Goal: Task Accomplishment & Management: Complete application form

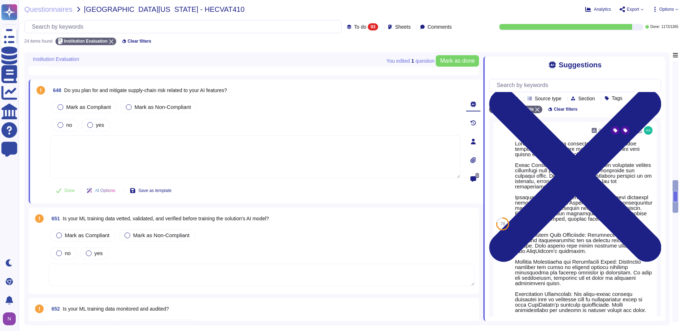
scroll to position [1037, 0]
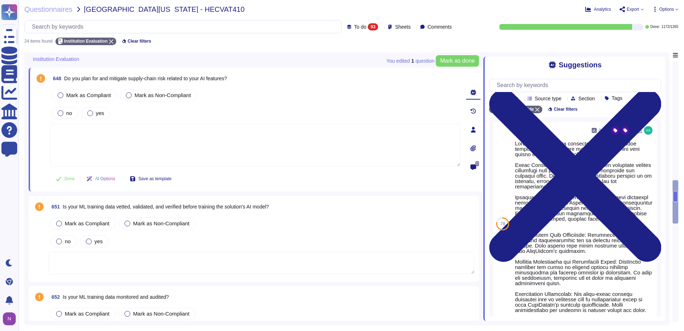
click at [269, 206] on span "Is your ML training data vetted, validated, and verified before training the so…" at bounding box center [166, 207] width 206 height 6
click at [270, 234] on div "no yes" at bounding box center [262, 241] width 426 height 15
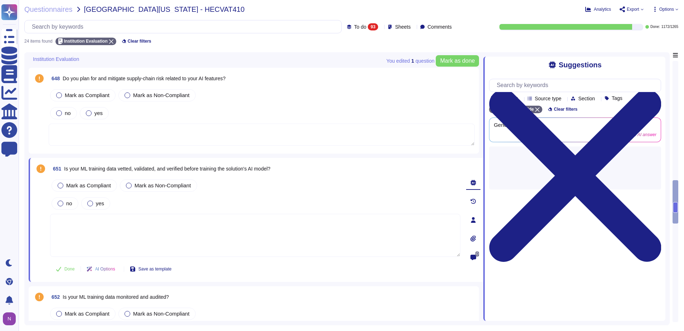
drag, startPoint x: 270, startPoint y: 206, endPoint x: 268, endPoint y: 170, distance: 36.5
click at [268, 170] on span "Is your ML training data vetted, validated, and verified before training the so…" at bounding box center [167, 169] width 206 height 6
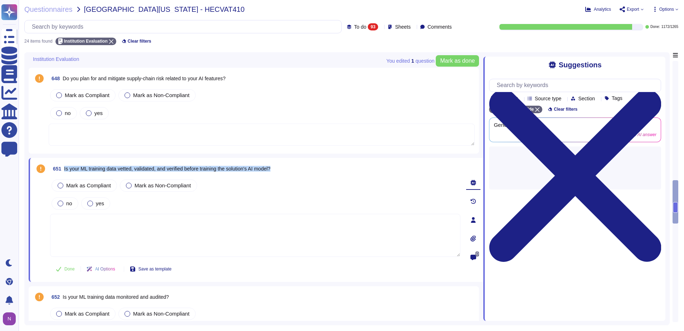
click at [268, 170] on span "Is your ML training data vetted, validated, and verified before training the so…" at bounding box center [167, 169] width 206 height 6
click at [196, 25] on input "text" at bounding box center [184, 26] width 313 height 13
paste input "Is your ML training data vetted, validated, and verified before training the so…"
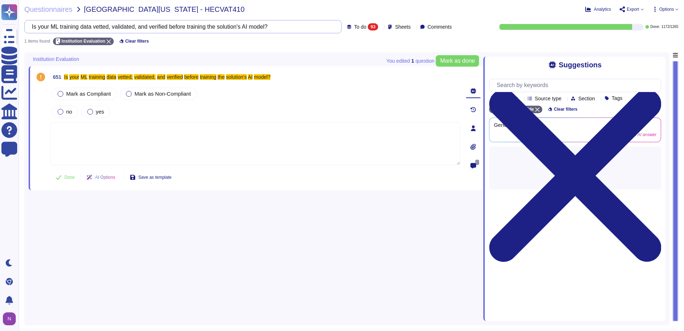
scroll to position [0, 0]
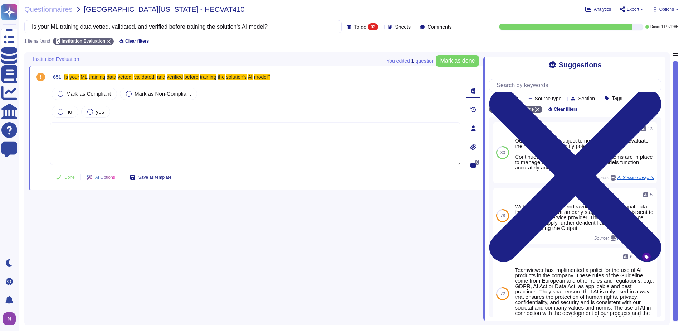
type input "Is your ML training data vetted, validated, and verified before training the so…"
click at [354, 27] on span "To do" at bounding box center [360, 26] width 12 height 5
click at [346, 46] on span "All" at bounding box center [345, 45] width 6 height 6
click at [329, 23] on div "All 1265" at bounding box center [328, 26] width 32 height 7
click at [322, 64] on div "To do 93" at bounding box center [333, 63] width 58 height 8
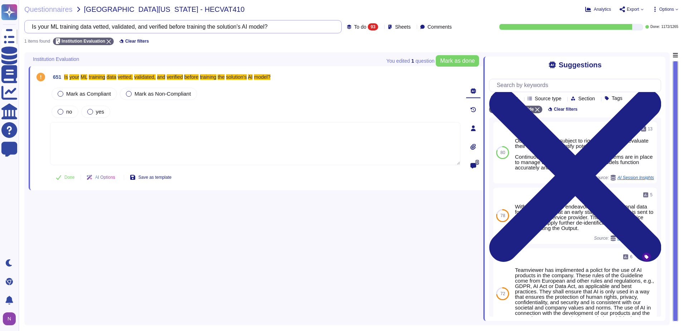
click at [108, 28] on input "Is your ML training data vetted, validated, and verified before training the so…" at bounding box center [181, 26] width 306 height 13
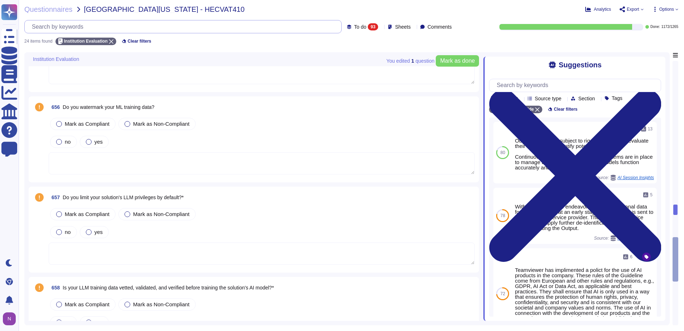
scroll to position [1467, 0]
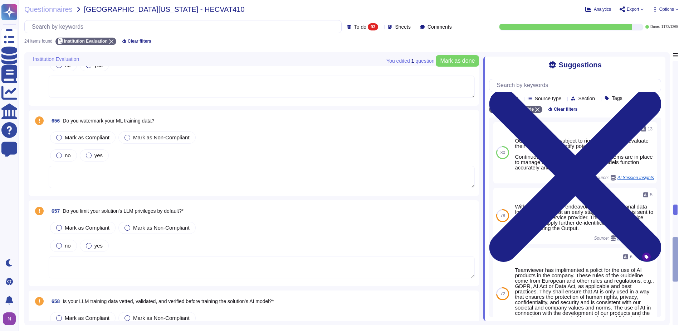
click at [115, 209] on span "Do you limit your solution's LLM privileges by default?*" at bounding box center [123, 211] width 121 height 6
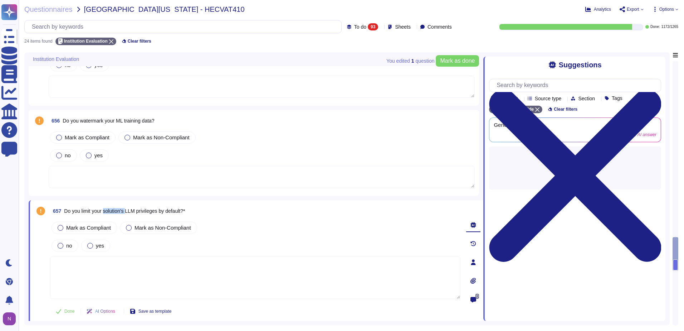
click at [115, 209] on span "Do you limit your solution's LLM privileges by default?*" at bounding box center [124, 211] width 121 height 6
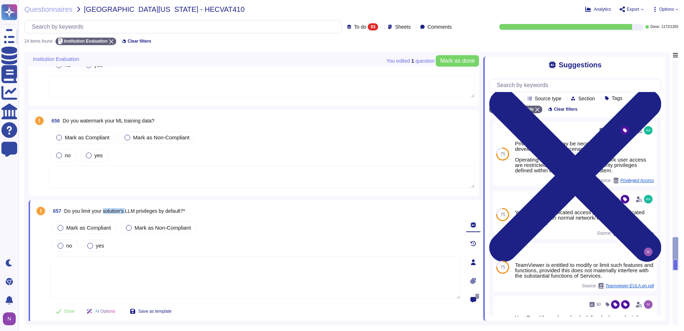
click at [115, 209] on span "Do you limit your solution's LLM privileges by default?*" at bounding box center [124, 211] width 121 height 6
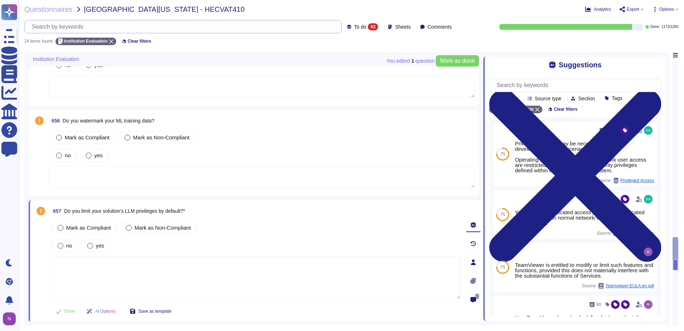
click at [113, 30] on input "text" at bounding box center [184, 26] width 313 height 13
paste input "Do you limit your solution's LLM privileges by default?*"
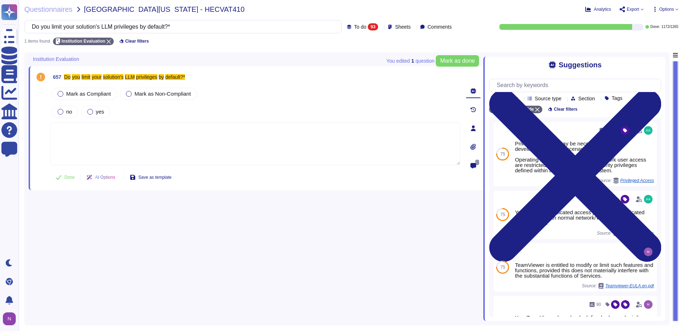
type input "Do you limit your solution's LLM privileges by default?*"
click at [354, 26] on span "To do" at bounding box center [360, 26] width 12 height 5
click at [344, 47] on span "All" at bounding box center [345, 45] width 6 height 6
click at [395, 27] on span "Sheets" at bounding box center [403, 26] width 16 height 5
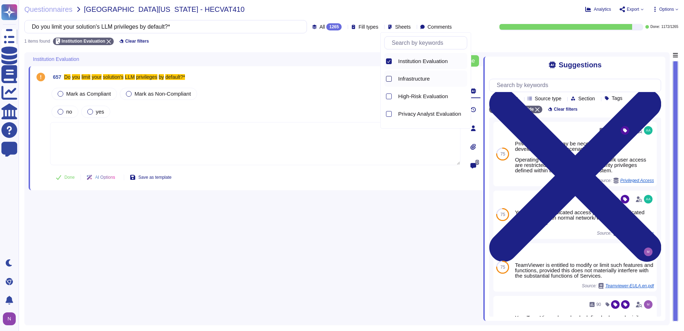
click at [388, 79] on div at bounding box center [389, 79] width 6 height 6
click at [386, 97] on div at bounding box center [389, 96] width 6 height 6
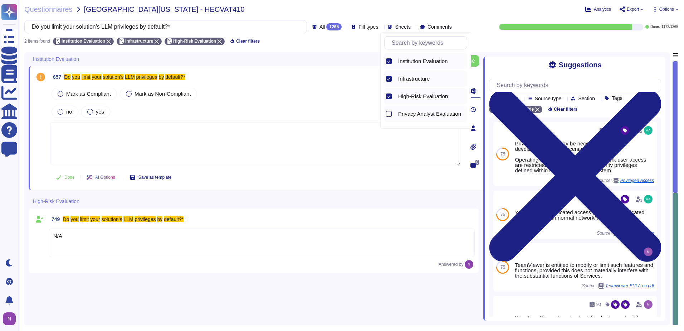
click at [388, 112] on div at bounding box center [389, 114] width 6 height 6
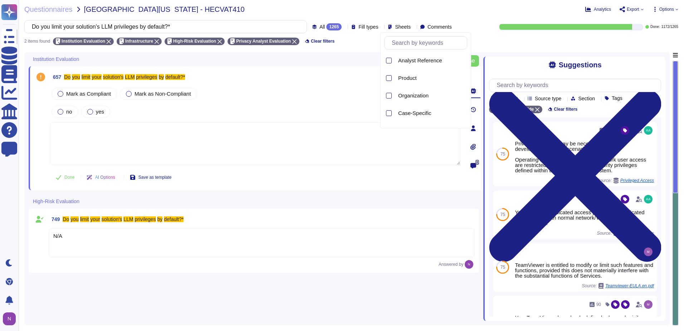
scroll to position [72, 0]
click at [389, 59] on div at bounding box center [389, 60] width 6 height 6
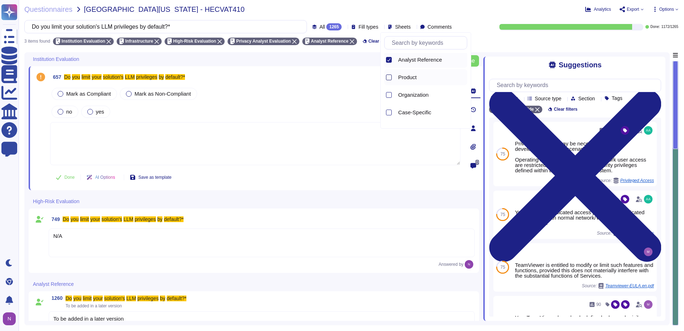
click at [388, 78] on div at bounding box center [389, 77] width 6 height 6
click at [387, 94] on div at bounding box center [389, 95] width 6 height 6
click at [388, 109] on div at bounding box center [389, 112] width 6 height 6
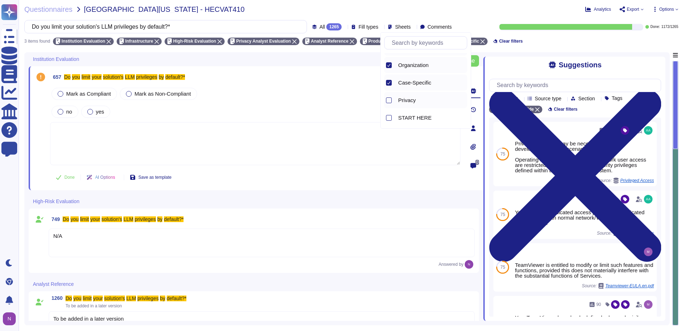
scroll to position [102, 0]
click at [390, 99] on div at bounding box center [389, 100] width 6 height 6
click at [389, 116] on div at bounding box center [389, 117] width 6 height 6
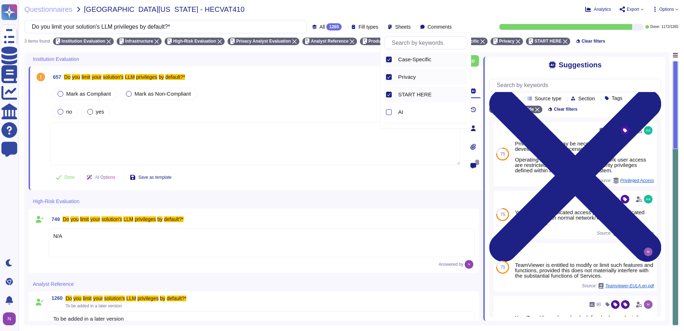
scroll to position [137, 0]
click at [389, 101] on div at bounding box center [389, 99] width 6 height 6
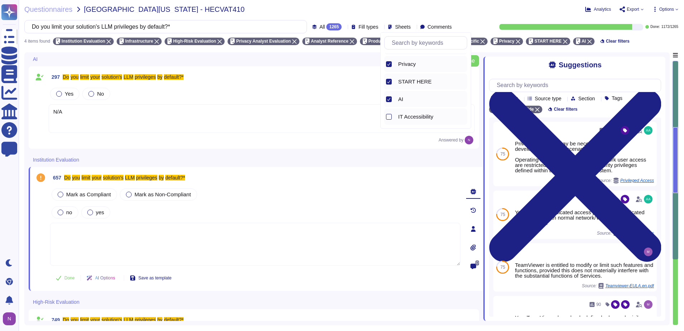
click at [390, 117] on div at bounding box center [389, 117] width 6 height 6
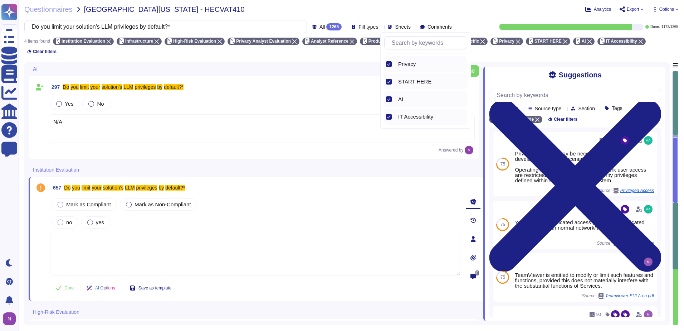
click at [88, 235] on textarea at bounding box center [255, 254] width 410 height 43
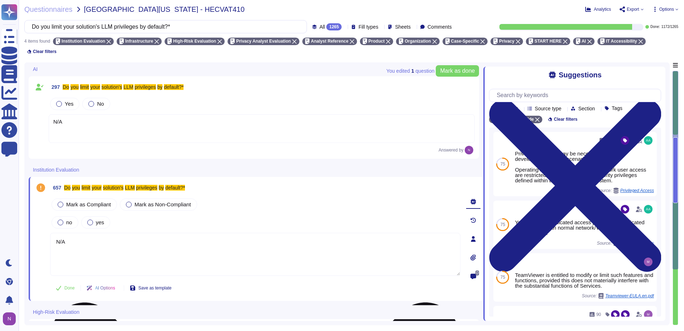
drag, startPoint x: 68, startPoint y: 230, endPoint x: 55, endPoint y: 230, distance: 13.6
click at [55, 233] on textarea "N/A" at bounding box center [255, 254] width 410 height 43
type textarea "N/A"
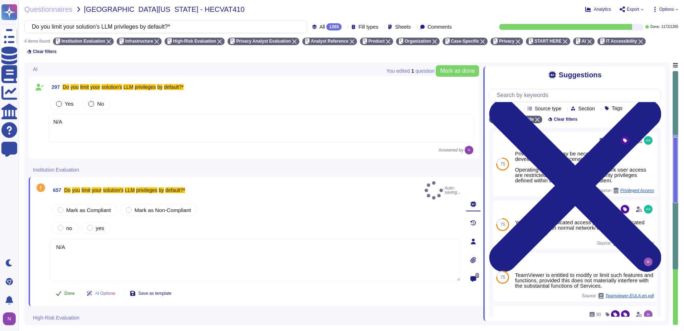
click at [64, 291] on span "Done" at bounding box center [69, 293] width 10 height 4
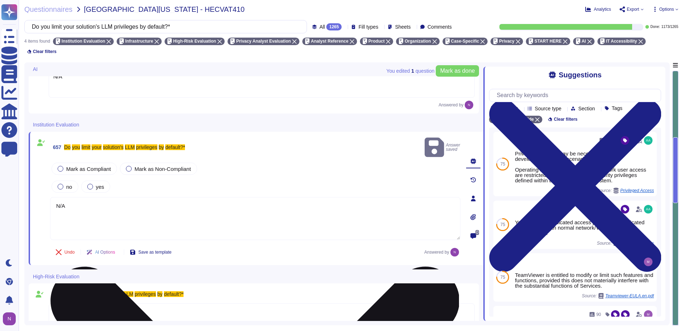
scroll to position [122, 0]
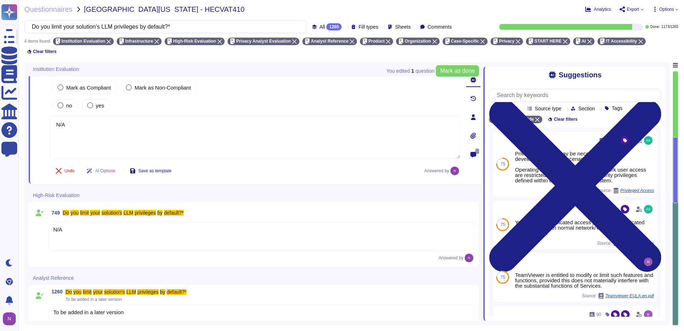
click at [73, 222] on div "N/A" at bounding box center [262, 236] width 426 height 29
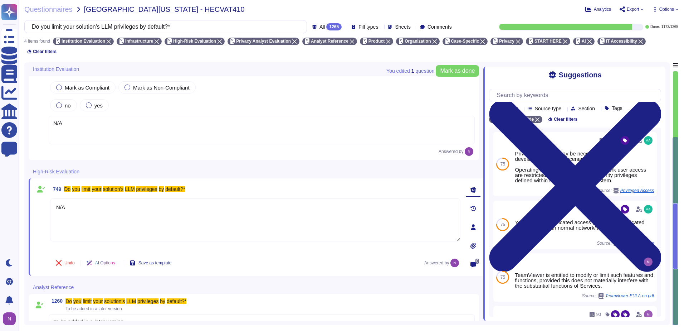
type textarea "N/A"
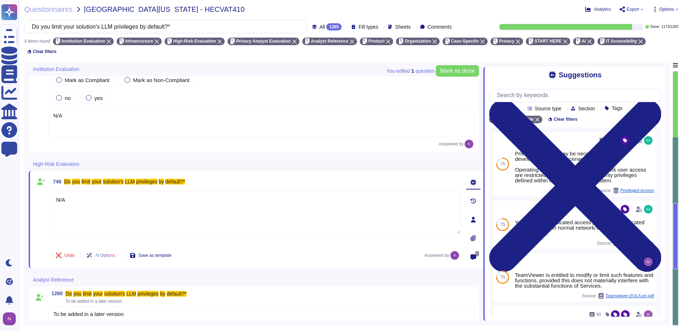
scroll to position [131, 0]
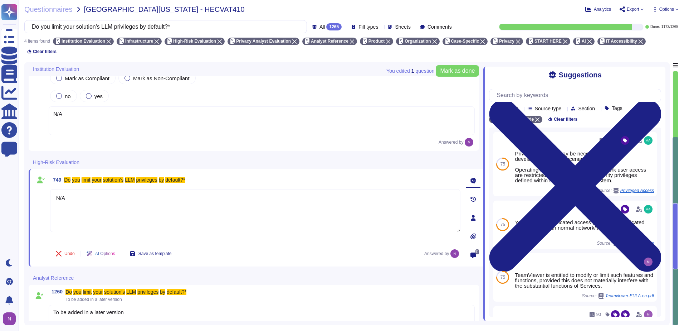
click at [115, 304] on div "To be added in a later version" at bounding box center [262, 318] width 426 height 29
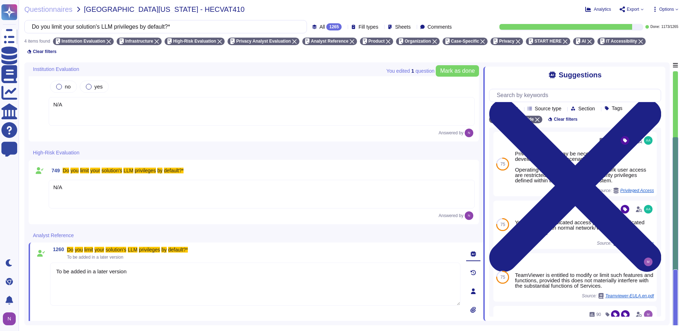
type textarea "To be added in a later version"
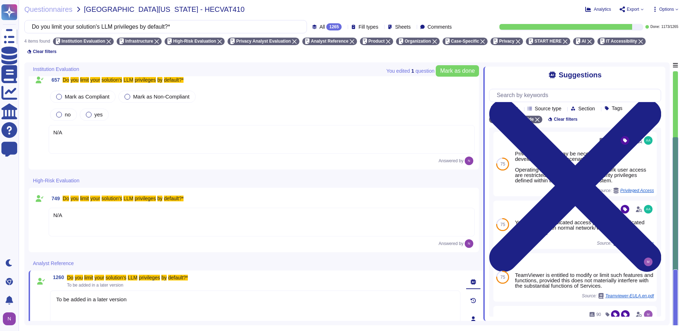
scroll to position [0, 0]
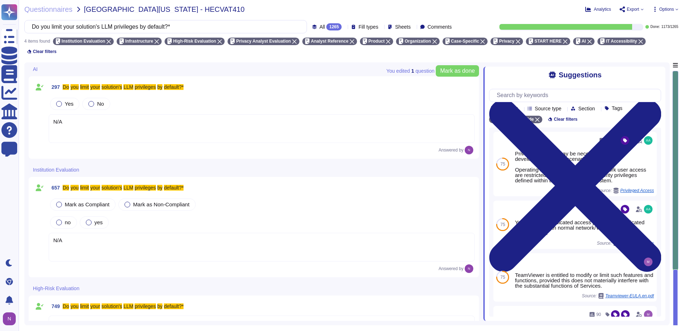
click at [104, 119] on div "N/A" at bounding box center [262, 128] width 426 height 29
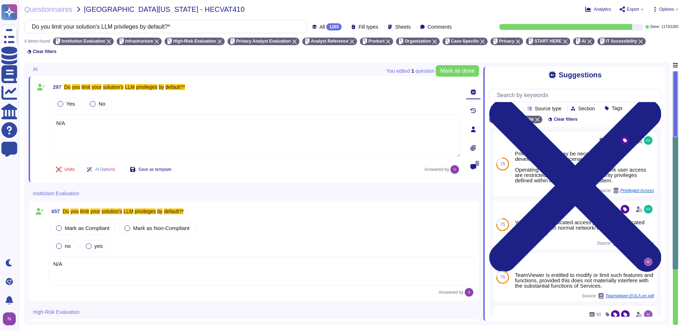
type textarea "N/A"
click at [326, 25] on div "1265" at bounding box center [333, 26] width 15 height 7
click at [312, 63] on span "To do" at bounding box center [310, 63] width 13 height 6
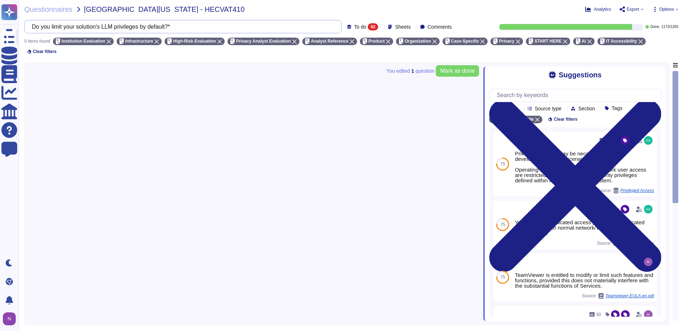
click at [162, 28] on input "Do you limit your solution's LLM privileges by default?*" at bounding box center [181, 26] width 306 height 13
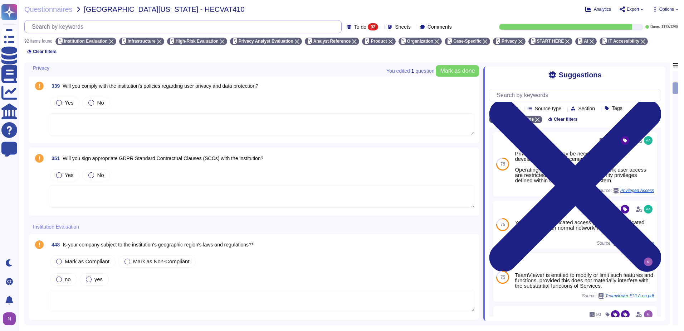
scroll to position [358, 0]
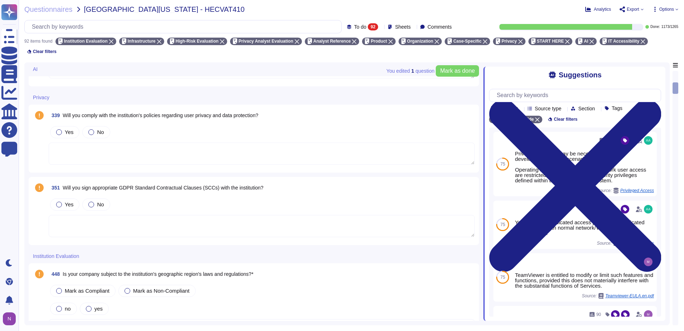
click at [172, 185] on span "Will you sign appropriate GDPR Standard Contractual Clauses (SCCs) with the ins…" at bounding box center [163, 188] width 201 height 6
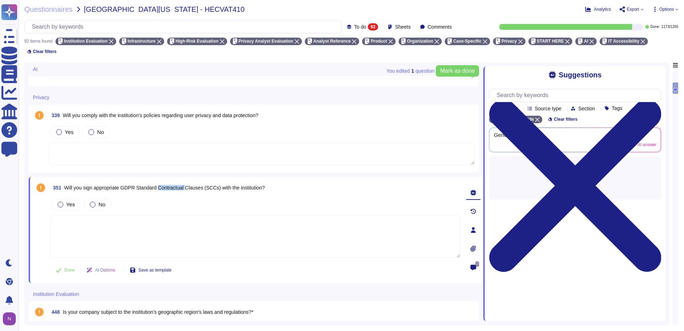
click at [172, 185] on span "Will you sign appropriate GDPR Standard Contractual Clauses (SCCs) with the ins…" at bounding box center [164, 188] width 201 height 6
copy span "Will you sign appropriate GDPR Standard Contractual Clauses (SCCs) with the ins…"
click at [173, 27] on input "text" at bounding box center [184, 26] width 313 height 13
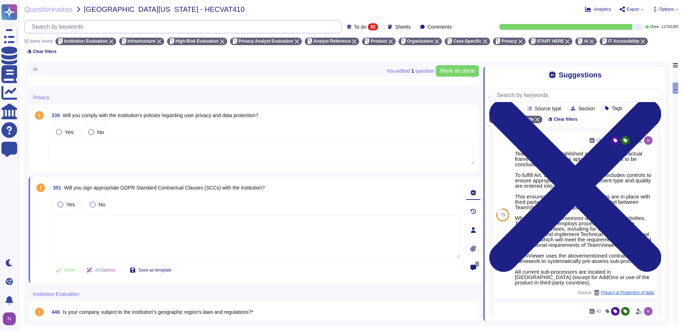
paste input "Will you sign appropriate GDPR Standard Contractual Clauses (SCCs) with the ins…"
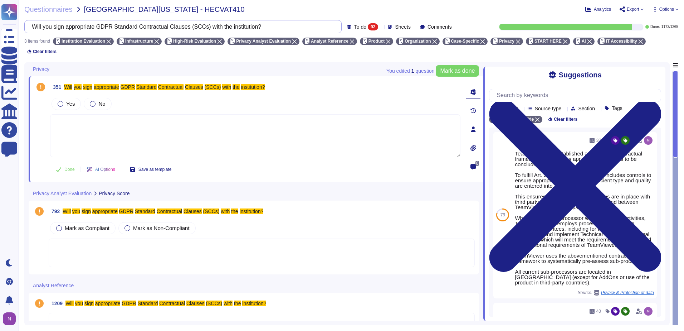
click at [247, 27] on input "Will you sign appropriate GDPR Standard Contractual Clauses (SCCs) with the ins…" at bounding box center [181, 26] width 306 height 13
type input "Will you sign appropriate GDPR Standard Contractual Clauses (SCCs) with the ins…"
click at [368, 25] on div "92" at bounding box center [373, 26] width 10 height 7
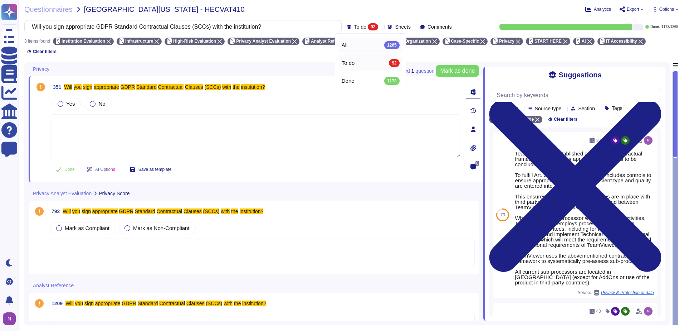
click at [355, 44] on div "All 1265" at bounding box center [371, 45] width 58 height 8
click at [326, 26] on div "1265" at bounding box center [333, 26] width 15 height 7
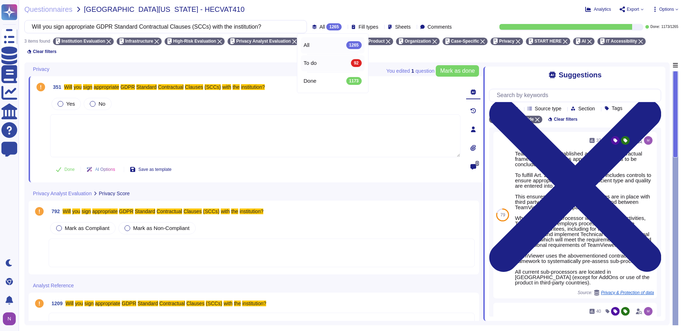
click at [309, 62] on span "To do" at bounding box center [310, 63] width 13 height 6
click at [245, 28] on input "Will you sign appropriate GDPR Standard Contractual Clauses (SCCs) with the ins…" at bounding box center [181, 26] width 306 height 13
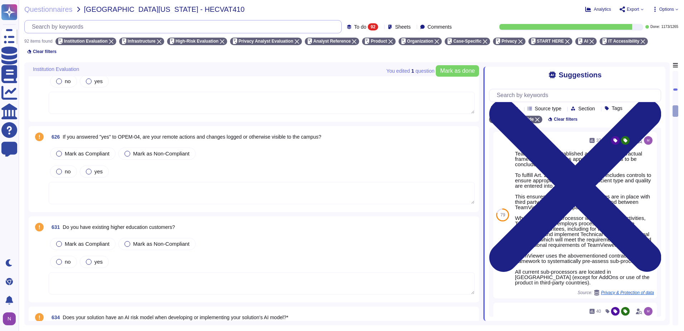
scroll to position [1145, 0]
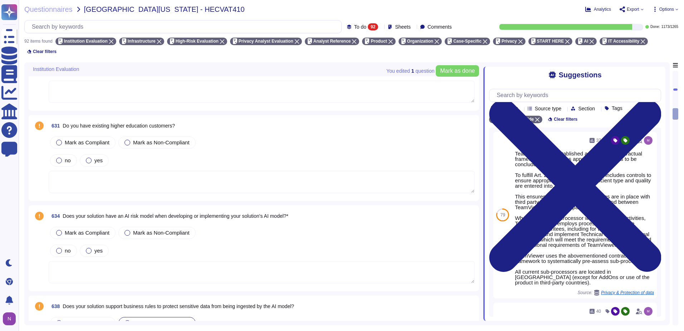
click at [211, 213] on span "Does your solution have an AI risk model when developing or implementing your s…" at bounding box center [176, 216] width 226 height 6
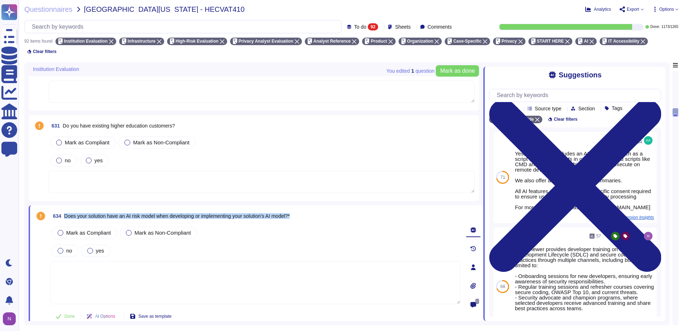
click at [211, 213] on span "Does your solution have an AI risk model when developing or implementing your s…" at bounding box center [177, 216] width 226 height 6
copy span "Does your solution have an AI risk model when developing or implementing your s…"
click at [180, 30] on input "text" at bounding box center [184, 26] width 313 height 13
paste input "Does your solution have an AI risk model when developing or implementing your s…"
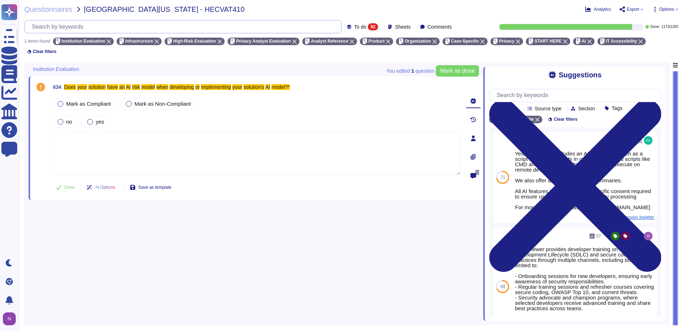
scroll to position [0, 0]
type input "Does your solution have an AI risk model when developing or implementing your s…"
click at [354, 28] on span "To do" at bounding box center [360, 26] width 12 height 5
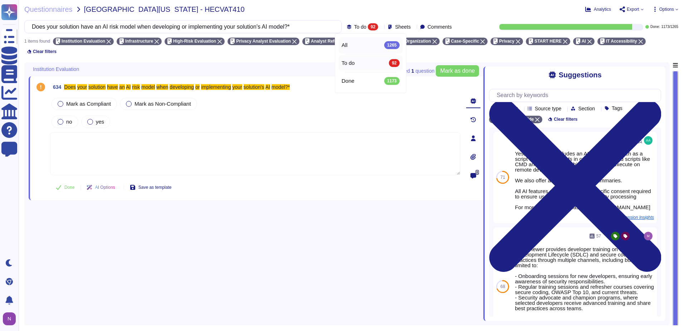
click at [354, 46] on div "All 1265" at bounding box center [371, 45] width 58 height 8
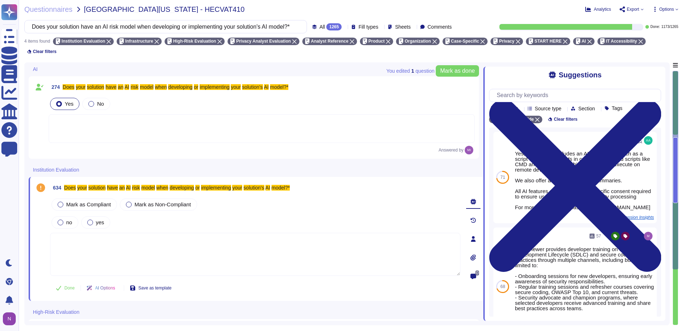
click at [110, 123] on div at bounding box center [262, 128] width 426 height 29
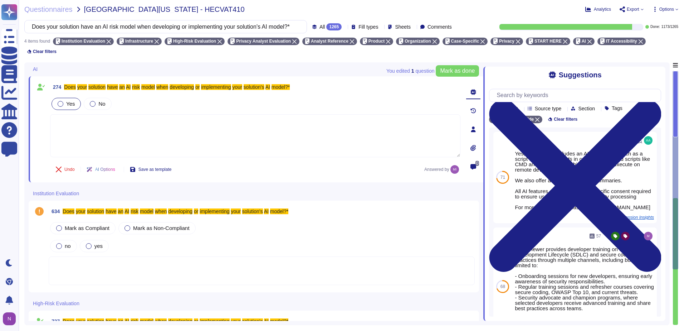
click at [111, 258] on div at bounding box center [262, 270] width 426 height 29
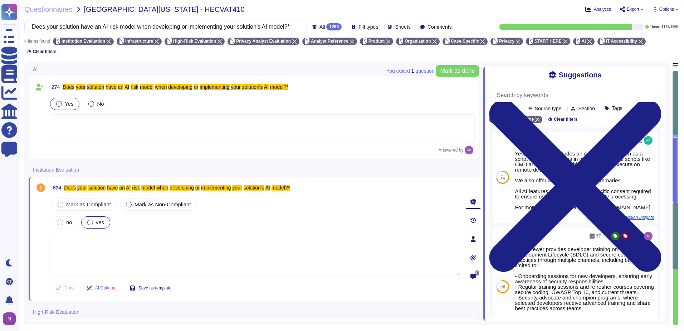
click at [96, 219] on span "yes" at bounding box center [100, 222] width 8 height 6
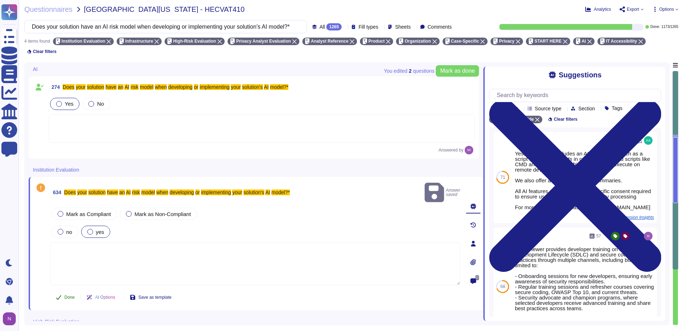
click at [68, 295] on span "Done" at bounding box center [69, 297] width 10 height 4
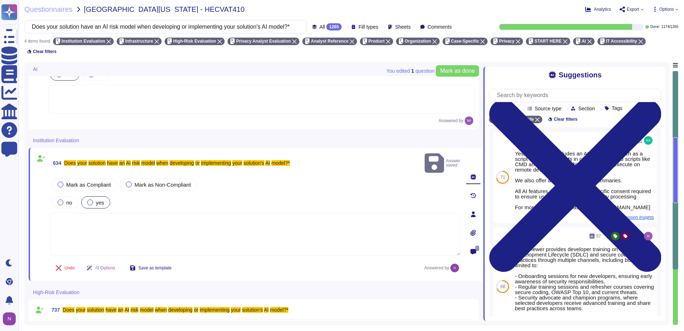
scroll to position [122, 0]
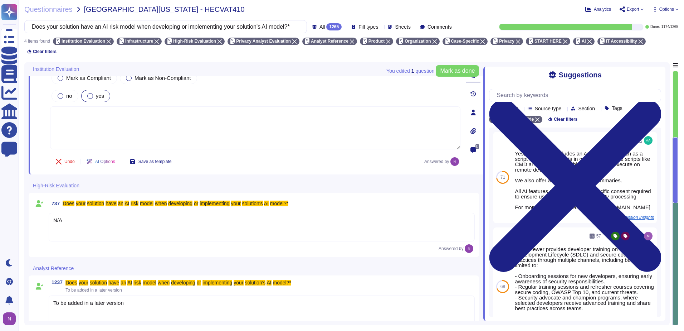
click at [81, 218] on div "N/A" at bounding box center [262, 226] width 426 height 29
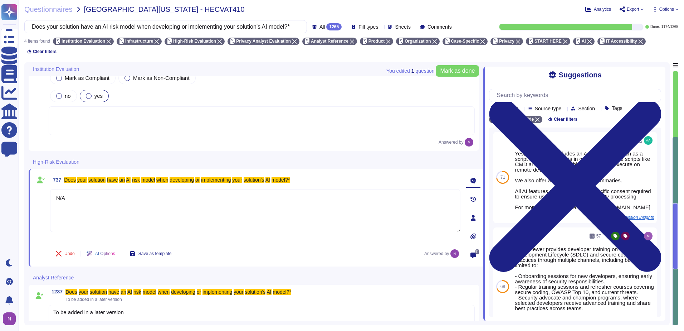
type textarea "N/A"
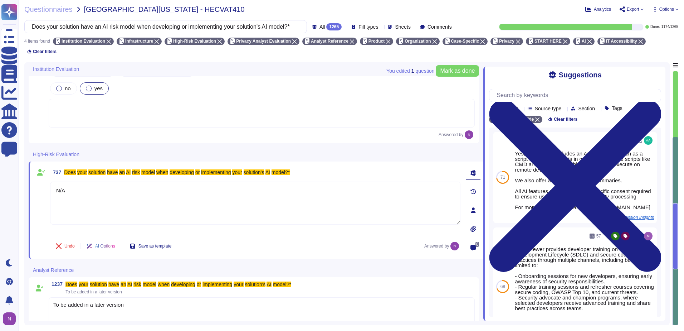
scroll to position [131, 0]
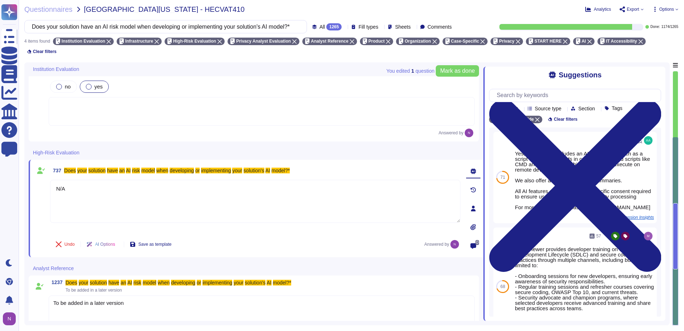
click at [143, 295] on div "To be added in a later version" at bounding box center [262, 309] width 426 height 29
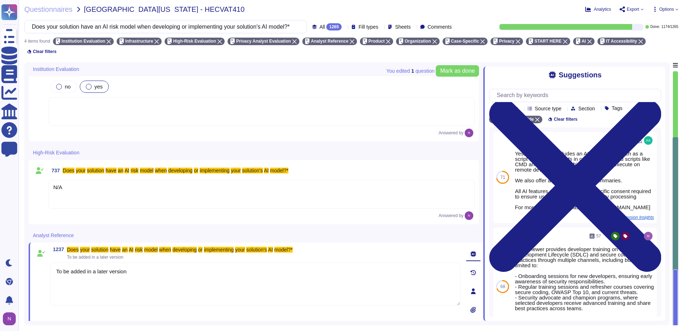
type textarea "To be added in a later version"
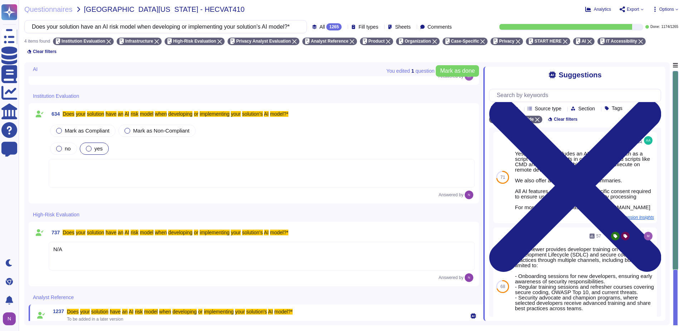
scroll to position [0, 0]
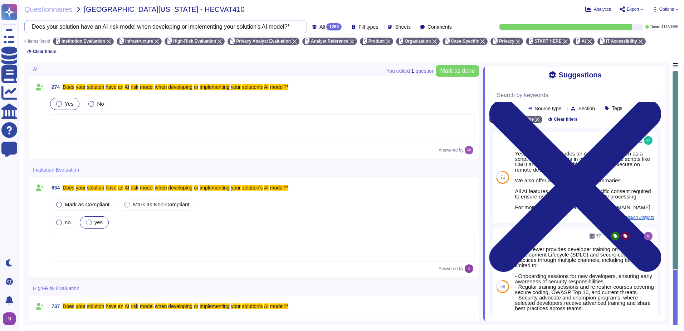
click at [253, 29] on input "Does your solution have an AI risk model when developing or implementing your s…" at bounding box center [163, 26] width 271 height 13
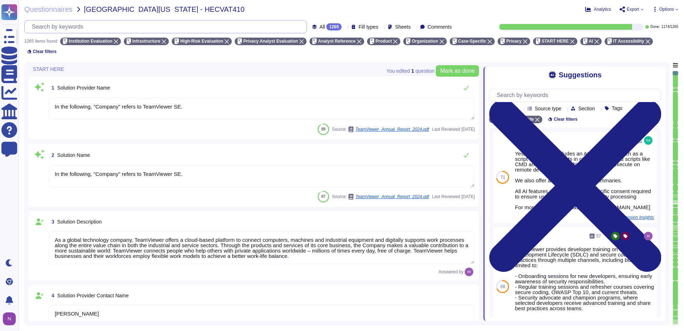
type textarea "As a global technology company, TeamViewer offers a cloud-based platform to con…"
type textarea "[PERSON_NAME]"
type textarea "Account Executive"
type textarea "[EMAIL_ADDRESS][DOMAIN_NAME]"
type textarea "1 727 647 3589"
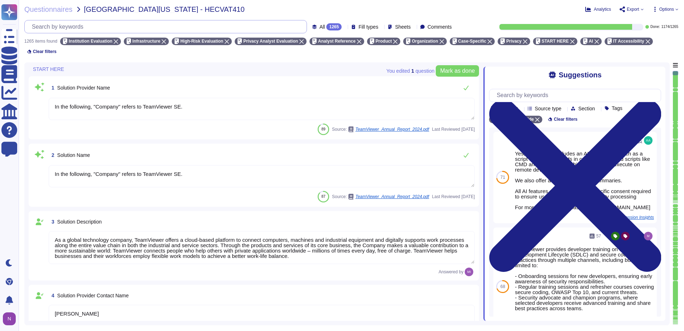
type textarea "In the following, "Company" refers to TeamViewer SE."
click at [319, 26] on span "All" at bounding box center [322, 26] width 6 height 5
click at [314, 63] on span "To do" at bounding box center [310, 63] width 13 height 6
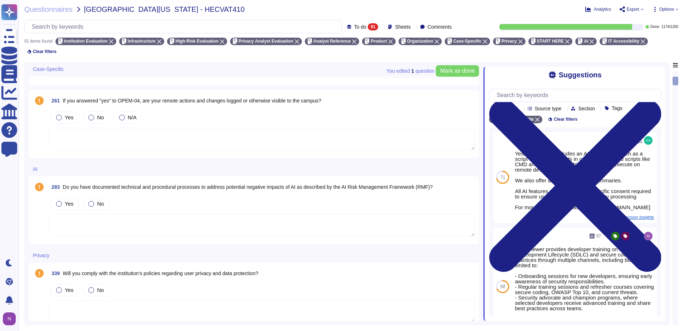
scroll to position [215, 0]
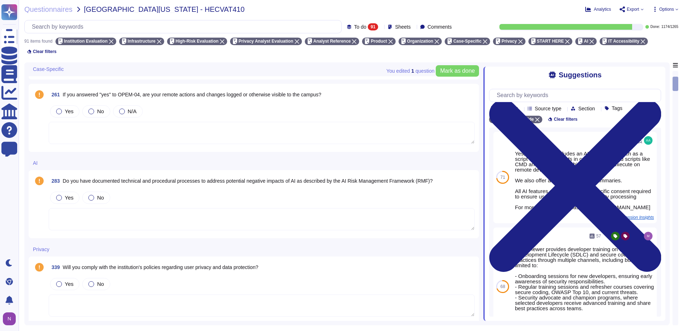
click at [400, 28] on span "Sheets" at bounding box center [403, 26] width 16 height 5
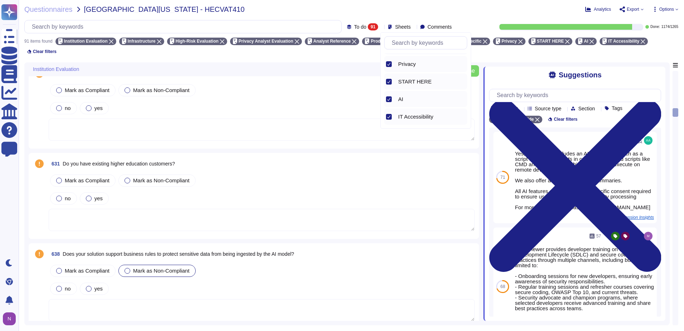
scroll to position [1145, 0]
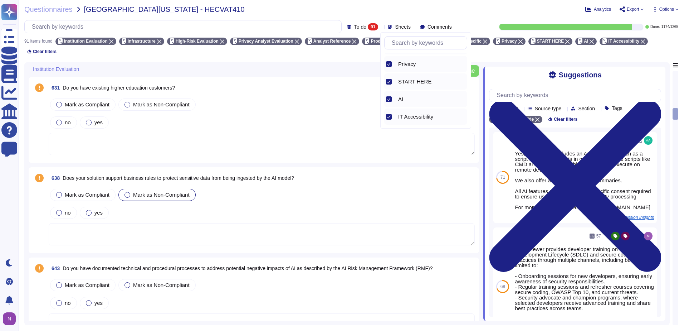
click at [198, 175] on span "Does your solution support business rules to protect sensitive data from being …" at bounding box center [178, 178] width 231 height 6
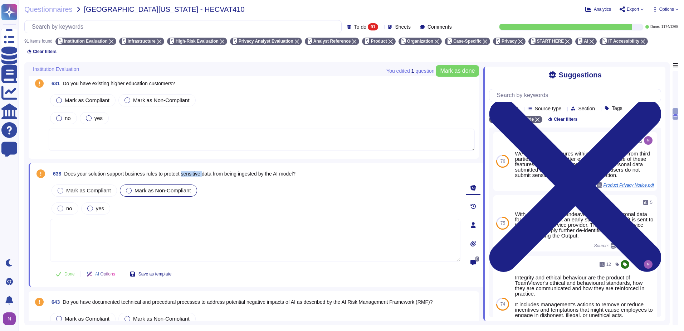
click at [198, 167] on span "638 Does your solution support business rules to protect sensitive data from be…" at bounding box center [172, 173] width 245 height 13
copy span "Does your solution support business rules to protect sensitive data from being …"
click at [163, 23] on input "text" at bounding box center [184, 26] width 313 height 13
paste input "Does your solution support business rules to protect sensitive data from being …"
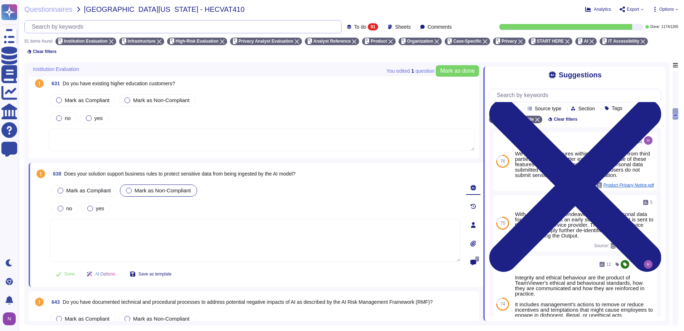
scroll to position [0, 0]
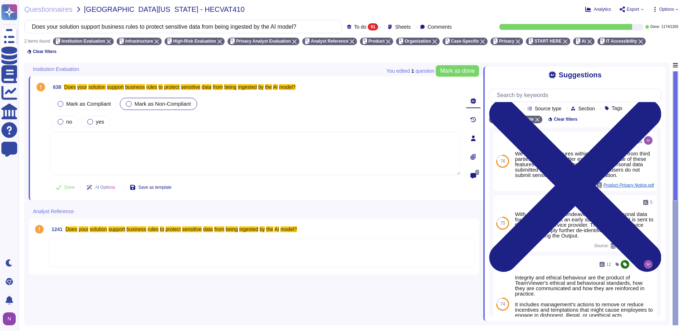
type input "Does your solution support business rules to protect sensitive data from being …"
click at [114, 238] on div at bounding box center [262, 252] width 426 height 29
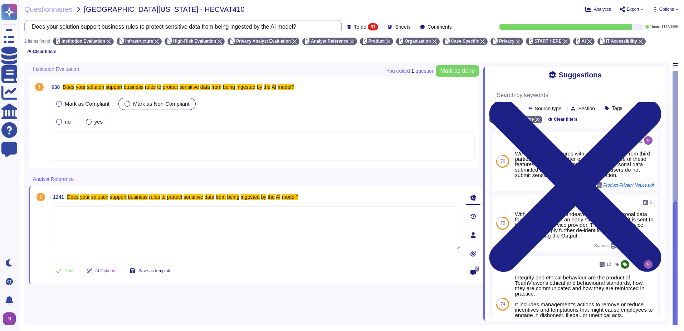
click at [292, 28] on input "Does your solution support business rules to protect sensitive data from being …" at bounding box center [181, 26] width 306 height 13
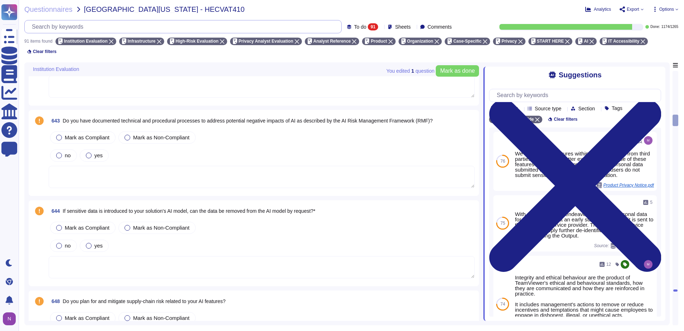
scroll to position [1288, 0]
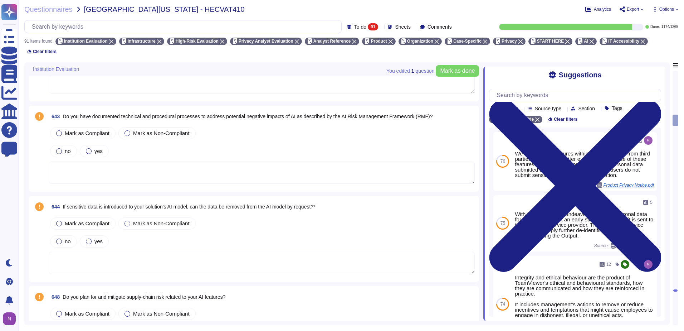
click at [203, 204] on span "If sensitive data is introduced to your solution's AI model, can the data be re…" at bounding box center [189, 207] width 253 height 6
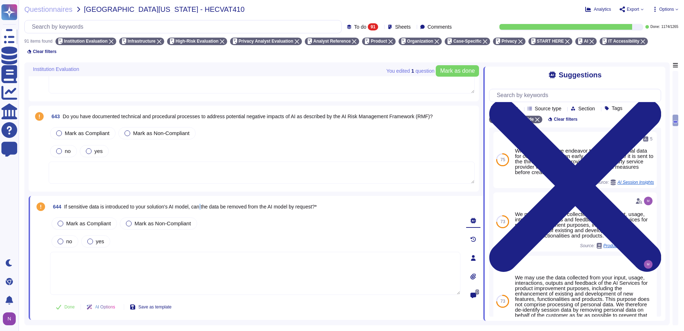
click at [203, 204] on span "If sensitive data is introduced to your solution's AI model, can the data be re…" at bounding box center [190, 207] width 253 height 6
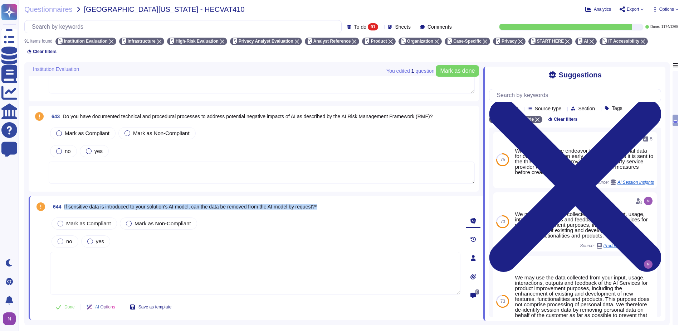
click at [203, 204] on span "If sensitive data is introduced to your solution's AI model, can the data be re…" at bounding box center [190, 207] width 253 height 6
copy span "If sensitive data is introduced to your solution's AI model, can the data be re…"
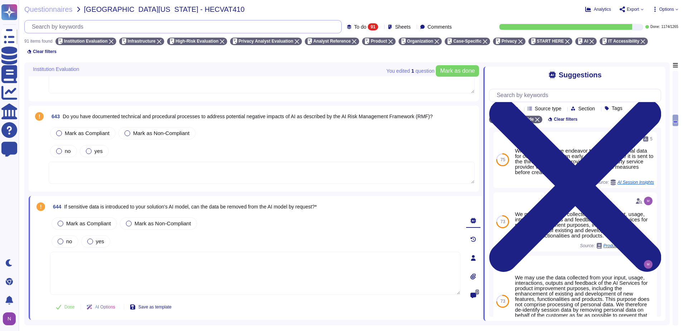
click at [136, 27] on input "text" at bounding box center [184, 26] width 313 height 13
paste input "If sensitive data is introduced to your solution's AI model, can the data be re…"
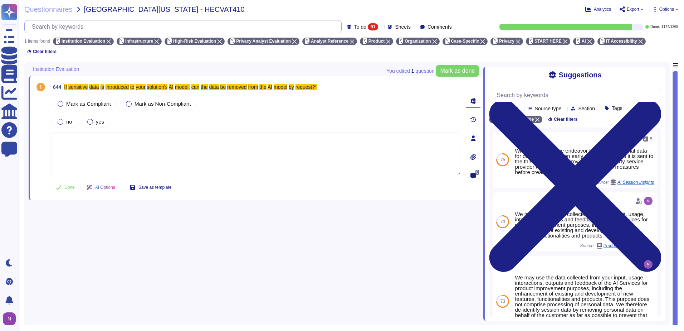
scroll to position [0, 0]
type input "If sensitive data is introduced to your solution's AI model, can the data be re…"
click at [354, 28] on span "To do" at bounding box center [360, 26] width 12 height 5
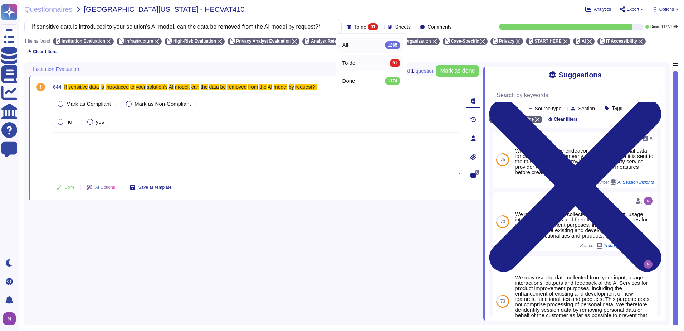
click at [345, 47] on span "All" at bounding box center [345, 45] width 6 height 6
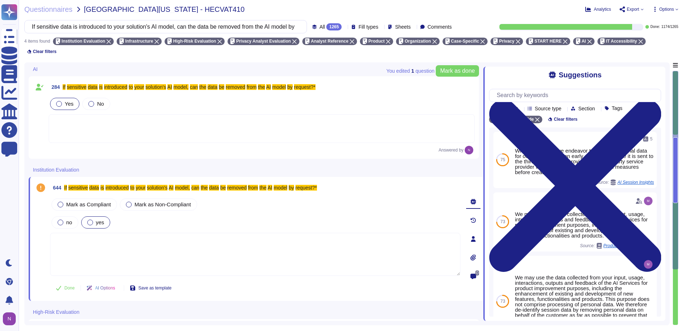
click at [89, 219] on div at bounding box center [90, 222] width 6 height 6
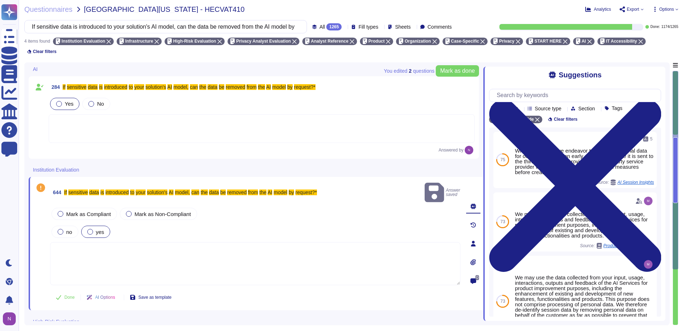
click at [124, 248] on textarea at bounding box center [255, 263] width 410 height 43
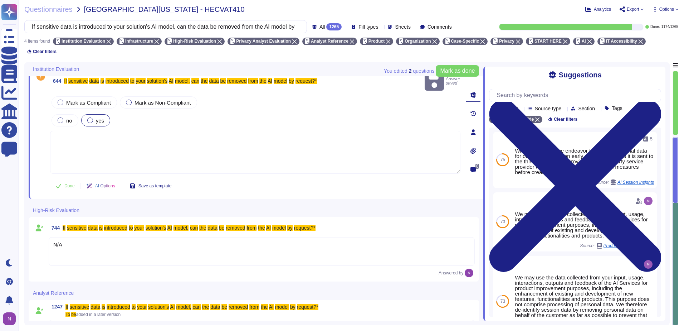
scroll to position [122, 0]
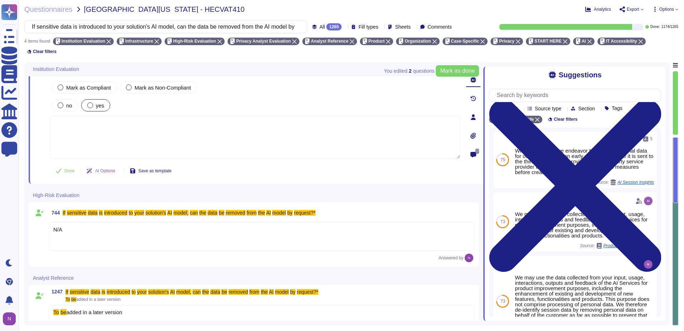
click at [101, 222] on div "N/A" at bounding box center [262, 236] width 426 height 29
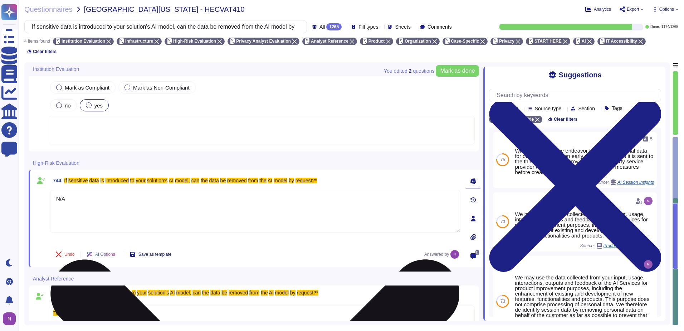
type textarea "N/A"
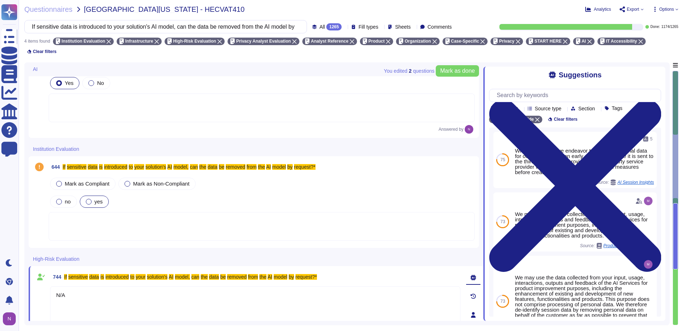
scroll to position [15, 0]
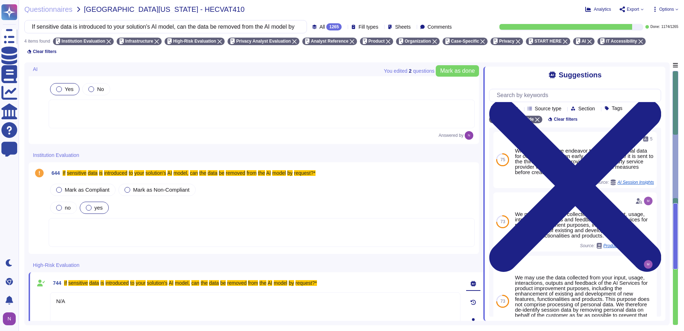
click at [94, 205] on label "yes" at bounding box center [94, 208] width 17 height 6
click at [69, 186] on span "Mark as Compliant" at bounding box center [87, 189] width 45 height 6
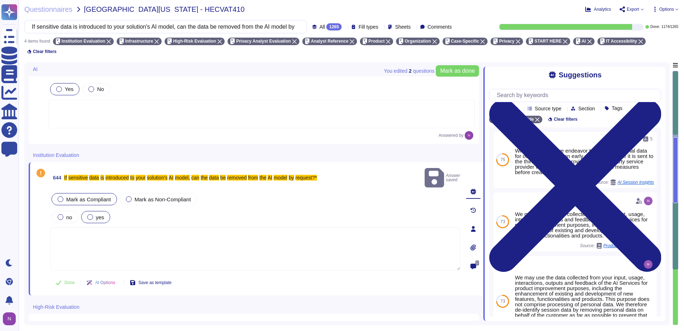
click at [93, 214] on div at bounding box center [90, 217] width 6 height 6
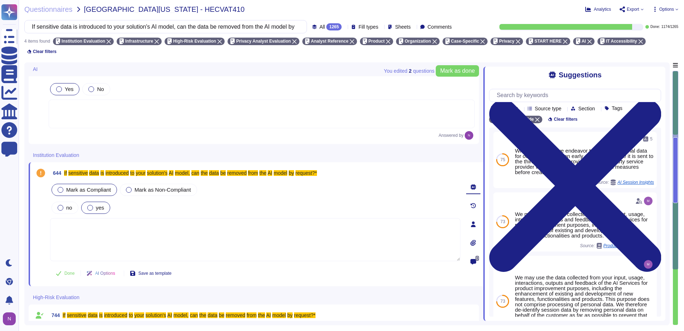
click at [118, 273] on icon at bounding box center [118, 273] width 0 height 0
click at [231, 200] on div "no yes" at bounding box center [255, 207] width 410 height 15
click at [94, 220] on textarea at bounding box center [255, 239] width 410 height 43
type textarea "N/A"
click at [72, 204] on span "no" at bounding box center [69, 207] width 6 height 6
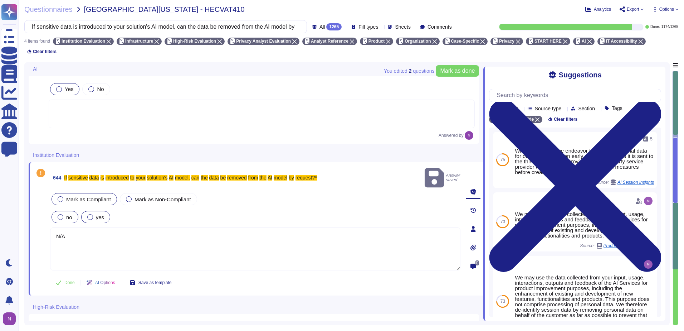
click at [62, 214] on div at bounding box center [61, 217] width 6 height 6
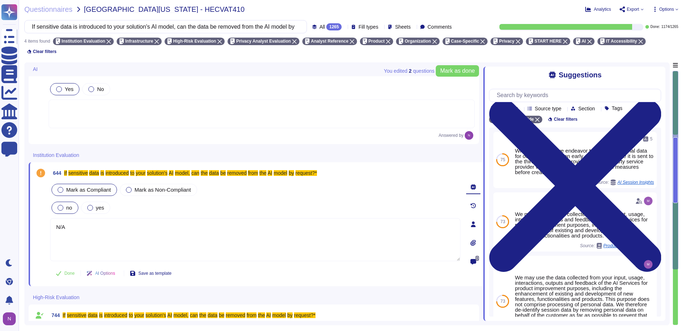
click at [90, 186] on span "Mark as Compliant" at bounding box center [88, 189] width 45 height 6
click at [66, 205] on label "no" at bounding box center [65, 208] width 15 height 6
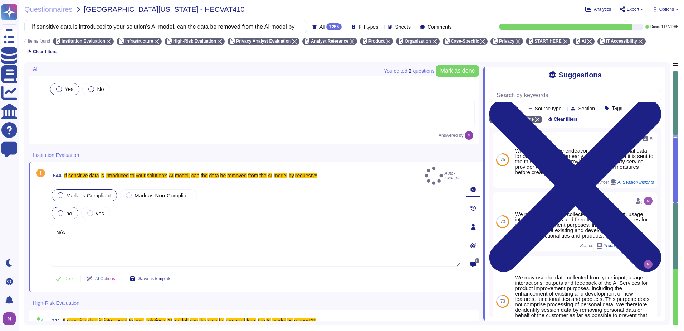
click at [64, 210] on label "no" at bounding box center [65, 213] width 15 height 6
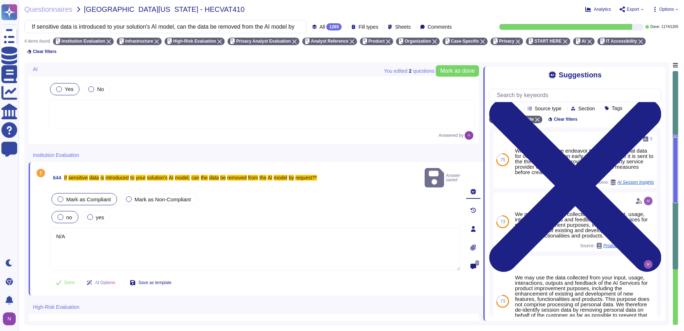
click at [64, 214] on label "no" at bounding box center [65, 217] width 15 height 6
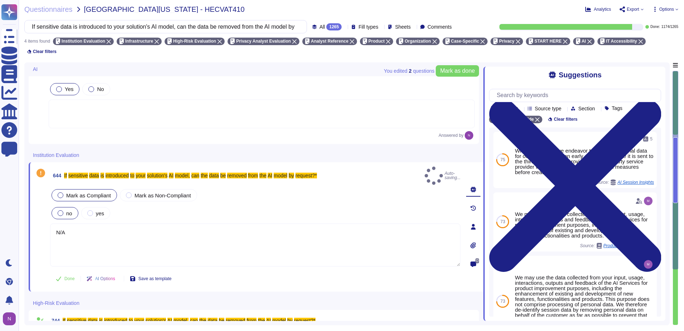
click at [64, 210] on label "no" at bounding box center [65, 213] width 15 height 6
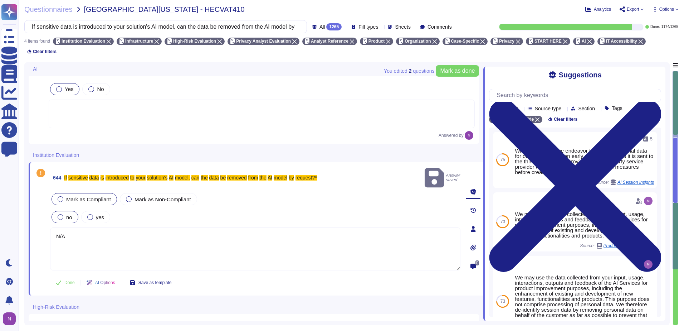
click at [64, 214] on label "no" at bounding box center [65, 217] width 15 height 6
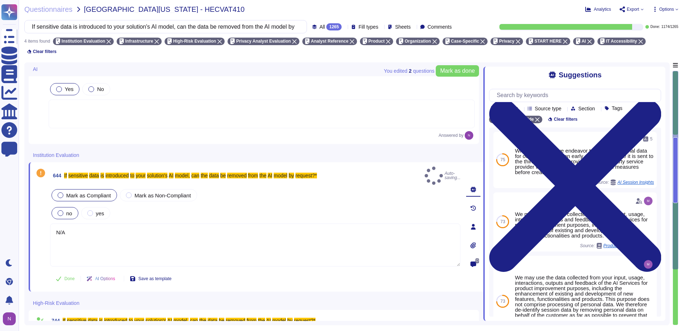
click at [64, 210] on label "no" at bounding box center [65, 213] width 15 height 6
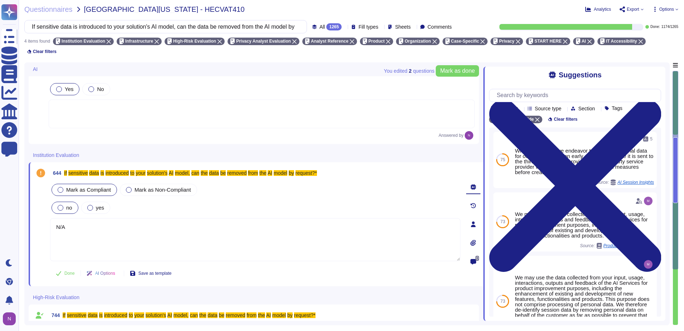
click at [64, 205] on label "no" at bounding box center [65, 208] width 15 height 6
click at [91, 205] on div at bounding box center [90, 208] width 6 height 6
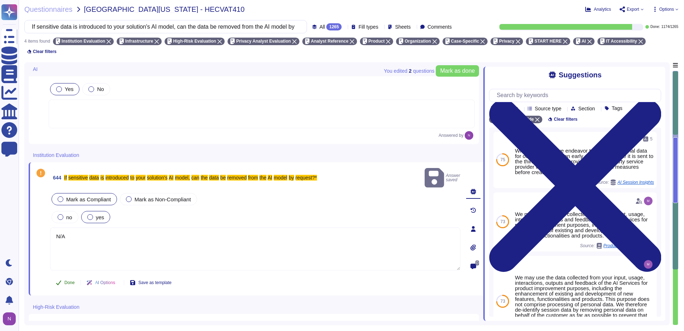
click at [66, 280] on span "Done" at bounding box center [69, 282] width 10 height 4
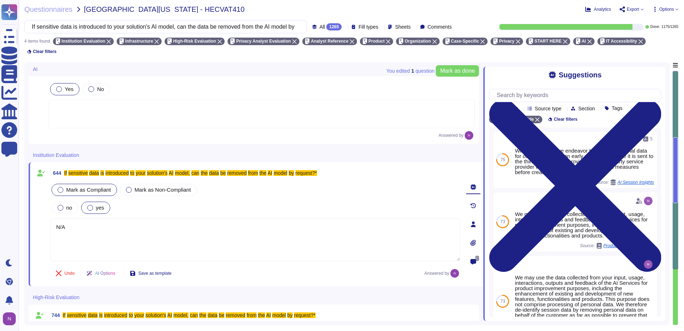
click at [87, 102] on div at bounding box center [262, 113] width 426 height 29
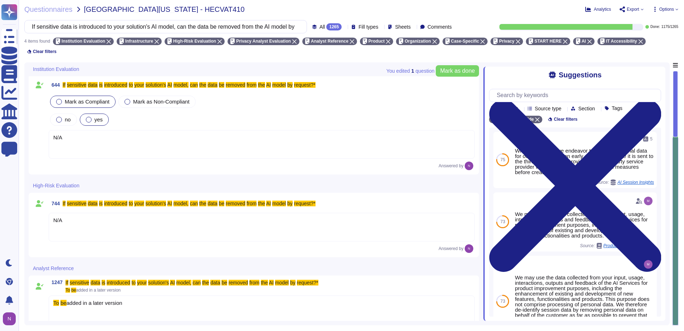
scroll to position [0, 0]
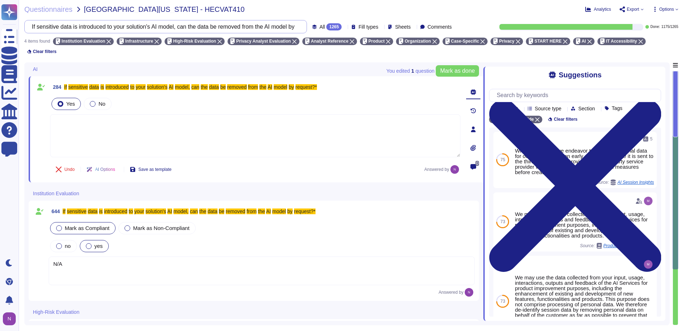
click at [256, 29] on input "If sensitive data is introduced to your solution's AI model, can the data be re…" at bounding box center [163, 26] width 271 height 13
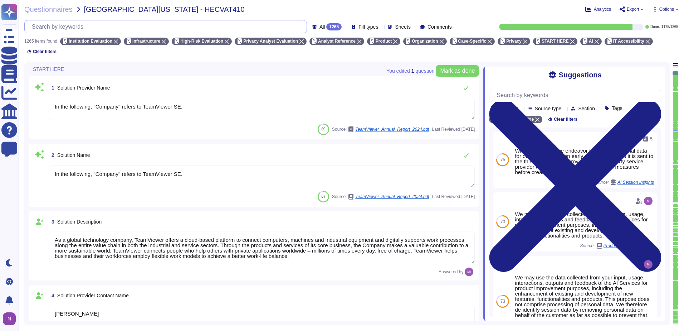
type textarea "As a global technology company, TeamViewer offers a cloud-based platform to con…"
type textarea "[PERSON_NAME]"
type textarea "Account Executive"
type textarea "[EMAIL_ADDRESS][DOMAIN_NAME]"
type textarea "1 727 647 3589"
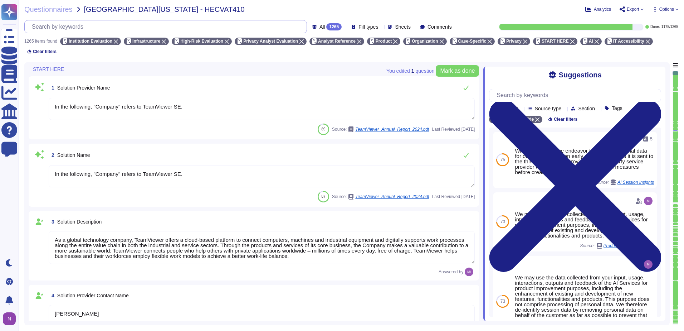
type textarea "In the following, "Company" refers to TeamViewer SE."
click at [326, 25] on div "1265" at bounding box center [333, 26] width 15 height 7
click at [318, 62] on div "To do 90" at bounding box center [333, 63] width 58 height 8
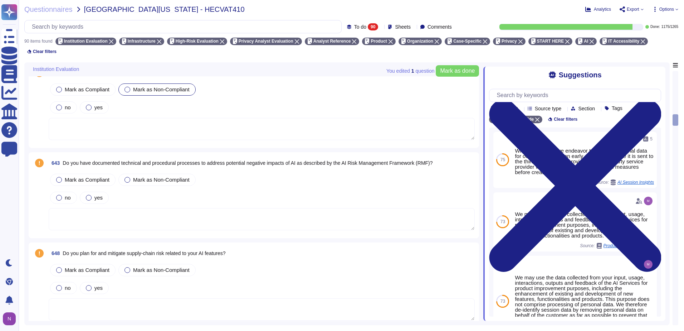
scroll to position [1288, 0]
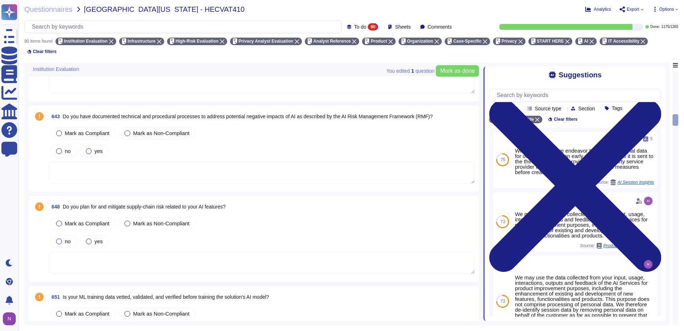
click at [137, 204] on span "Do you plan for and mitigate supply-chain risk related to your AI features?" at bounding box center [144, 207] width 163 height 6
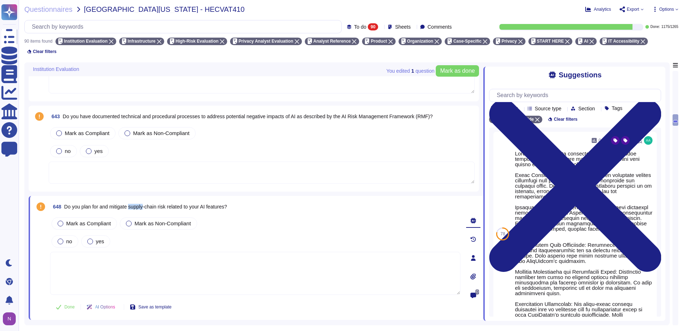
click at [137, 204] on span "Do you plan for and mitigate supply-chain risk related to your AI features?" at bounding box center [145, 207] width 163 height 6
copy span "Do you plan for and mitigate supply-chain risk related to your AI features?"
click at [141, 26] on input "text" at bounding box center [184, 26] width 313 height 13
paste input "Do you plan for and mitigate supply-chain risk related to your AI features?"
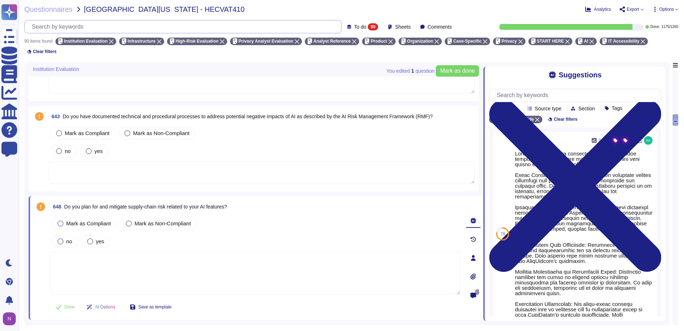
scroll to position [0, 0]
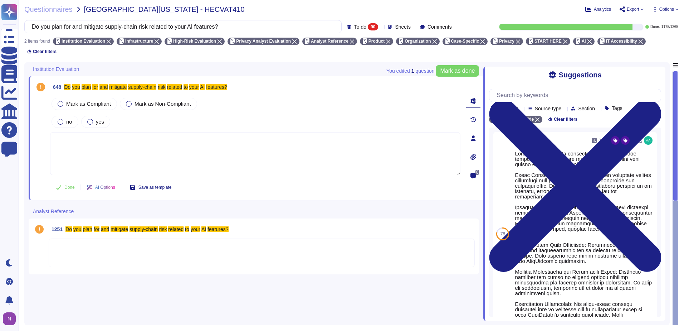
type input "Do you plan for and mitigate supply-chain risk related to your AI features?"
click at [152, 238] on div at bounding box center [262, 252] width 426 height 29
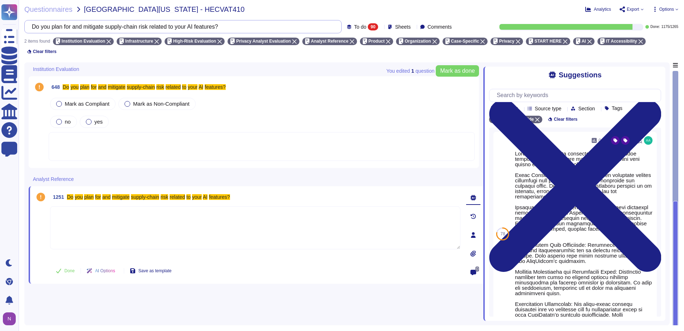
click at [214, 27] on input "Do you plan for and mitigate supply-chain risk related to your AI features?" at bounding box center [181, 26] width 306 height 13
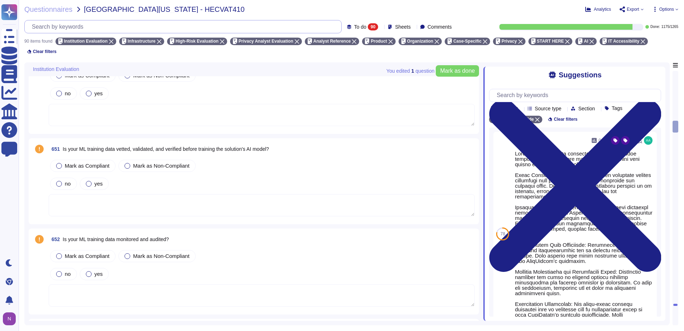
scroll to position [1431, 0]
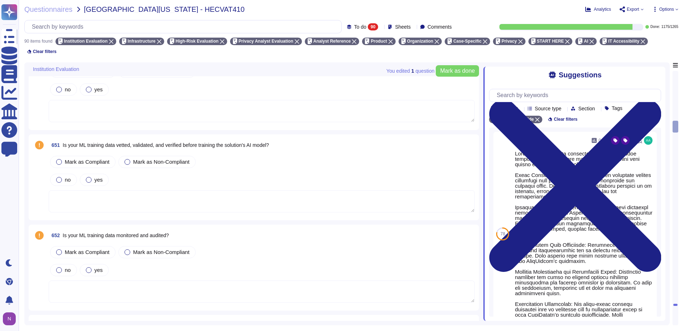
click at [180, 142] on span "Is your ML training data vetted, validated, and verified before training the so…" at bounding box center [166, 145] width 206 height 6
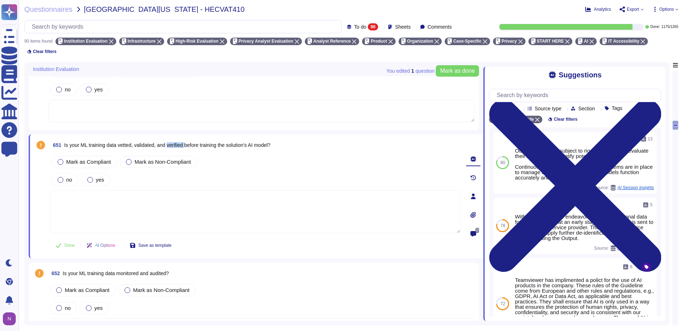
click at [180, 142] on span "Is your ML training data vetted, validated, and verified before training the so…" at bounding box center [167, 145] width 206 height 6
copy span "Is your ML training data vetted, validated, and verified before training the so…"
click at [124, 25] on input "text" at bounding box center [184, 26] width 313 height 13
paste input "Is your ML training data vetted, validated, and verified before training the so…"
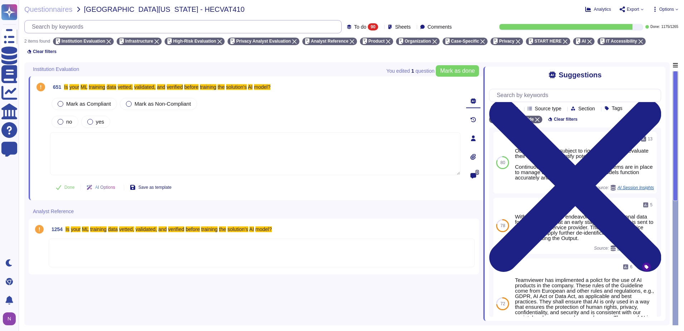
scroll to position [0, 0]
type input "Is your ML training data vetted, validated, and verified before training the so…"
click at [139, 246] on div at bounding box center [262, 252] width 426 height 29
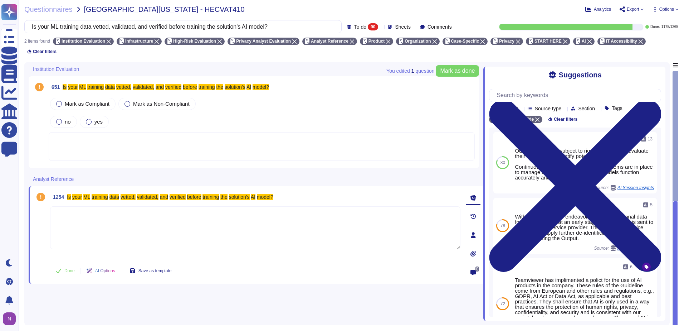
click at [131, 135] on div at bounding box center [262, 146] width 426 height 29
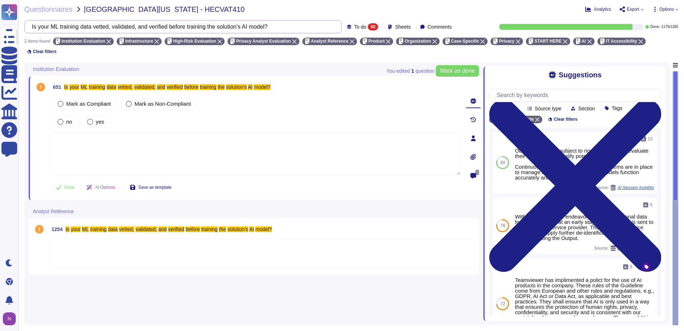
click at [212, 26] on input "Is your ML training data vetted, validated, and verified before training the so…" at bounding box center [181, 26] width 306 height 13
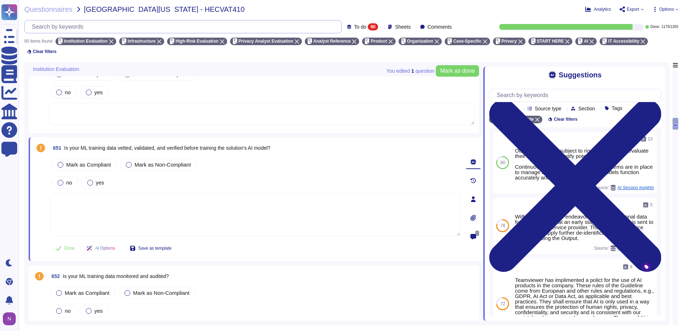
scroll to position [1467, 0]
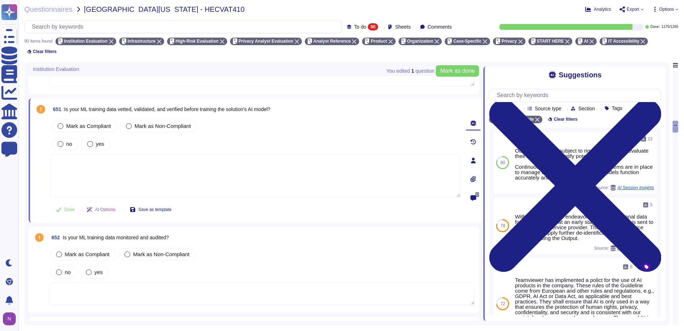
click at [127, 234] on span "Is your ML training data monitored and audited?" at bounding box center [116, 237] width 106 height 6
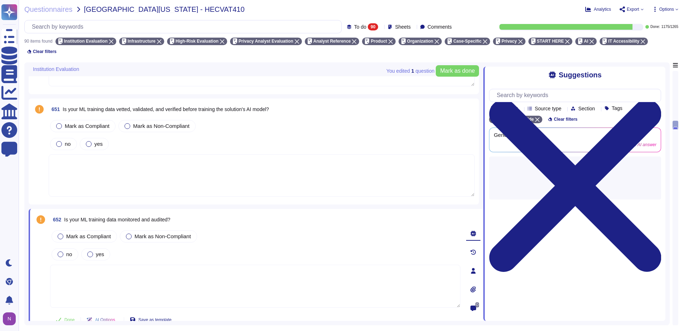
click at [127, 233] on div at bounding box center [129, 236] width 6 height 6
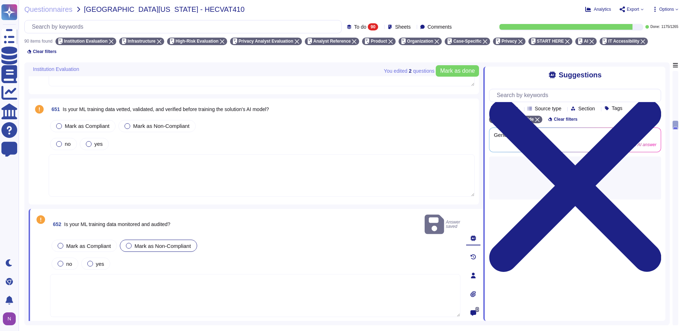
click at [140, 221] on span "Is your ML training data monitored and audited?" at bounding box center [117, 224] width 106 height 6
click at [132, 221] on span "Is your ML training data monitored and audited?" at bounding box center [117, 224] width 106 height 6
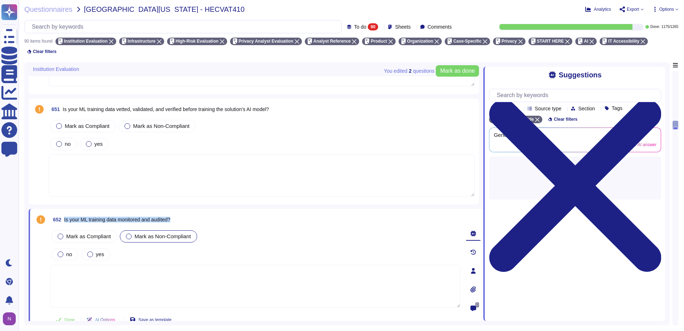
copy span "Is your ML training data monitored and audited?"
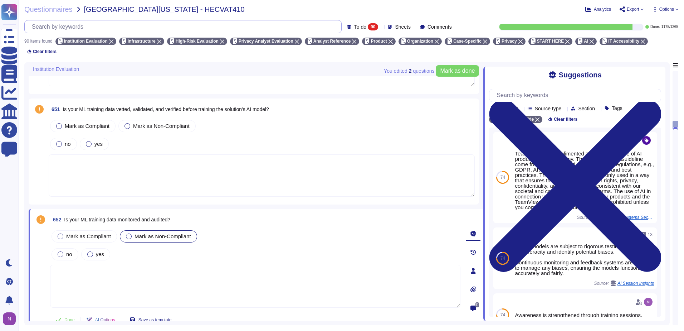
click at [182, 25] on input "text" at bounding box center [184, 26] width 313 height 13
paste input "Is your ML training data monitored and audited?"
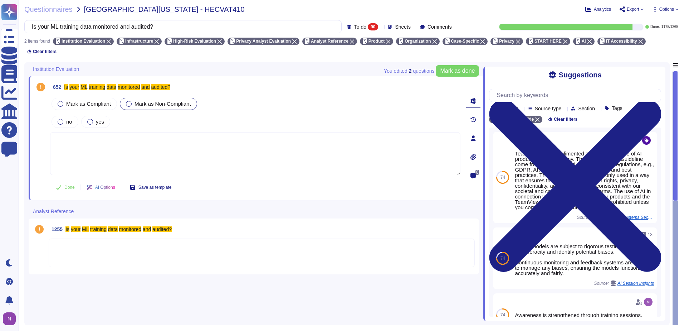
type input "Is your ML training data monitored and audited?"
click at [122, 239] on div at bounding box center [262, 252] width 426 height 29
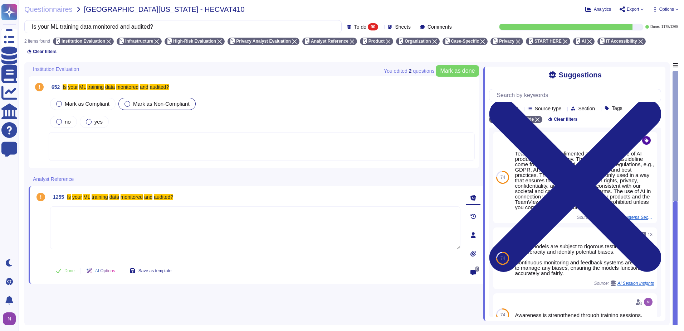
click at [112, 136] on div at bounding box center [262, 146] width 426 height 29
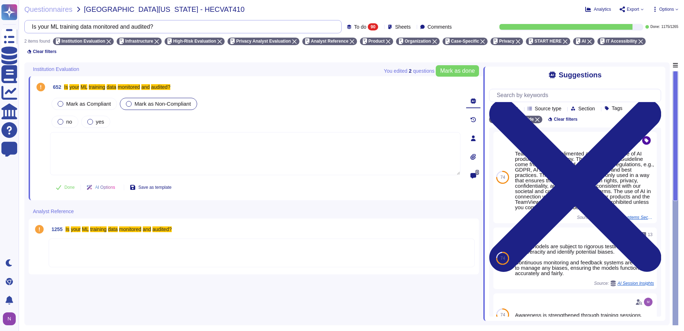
click at [147, 26] on input "Is your ML training data monitored and audited?" at bounding box center [181, 26] width 306 height 13
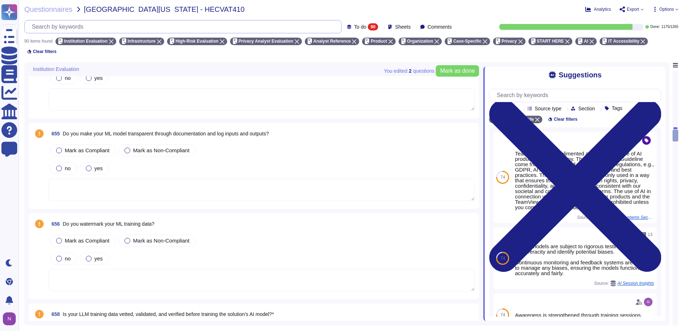
scroll to position [1753, 0]
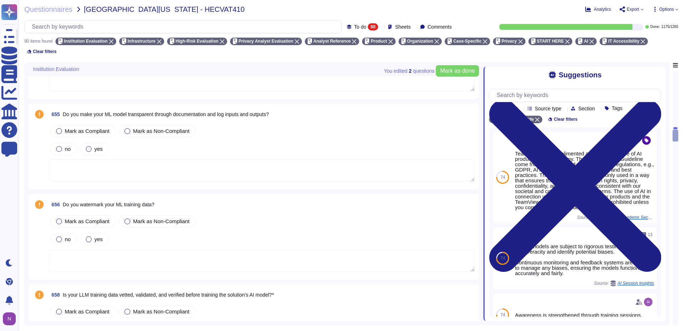
click at [112, 201] on span "Do you watermark your ML training data?" at bounding box center [109, 204] width 92 height 6
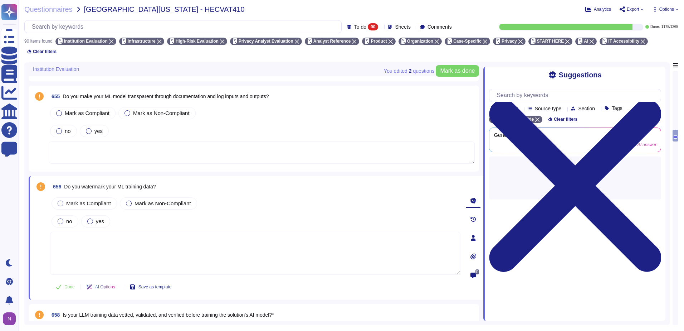
click at [123, 184] on span "Do you watermark your ML training data?" at bounding box center [110, 187] width 92 height 6
copy span "Do you watermark your ML training data?"
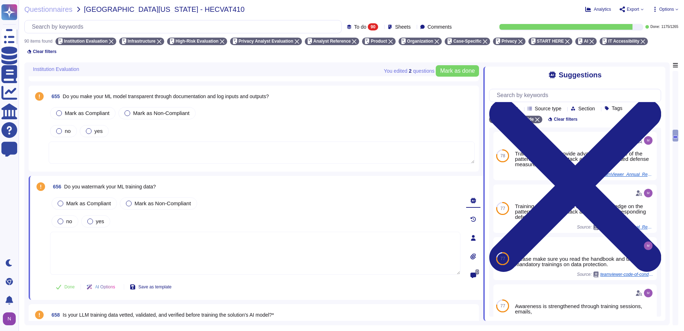
click at [136, 20] on div at bounding box center [182, 26] width 317 height 13
click at [128, 24] on input "text" at bounding box center [184, 26] width 313 height 13
paste input "Do you watermark your ML training data?"
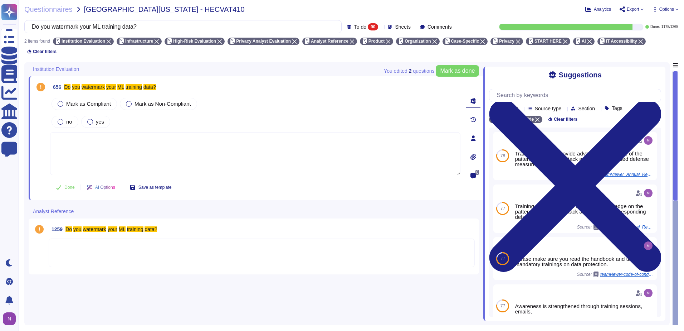
type input "Do you watermark your ML training data?"
click at [93, 245] on div at bounding box center [262, 252] width 426 height 29
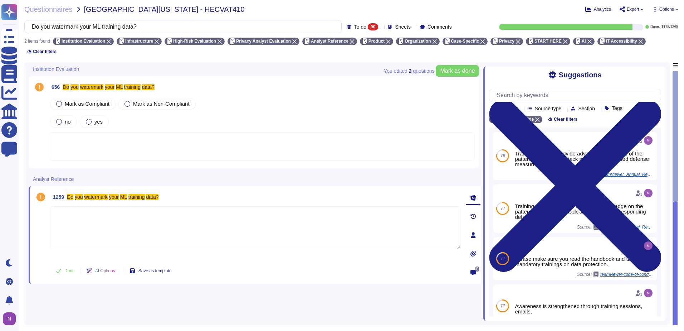
click at [354, 24] on span "To do" at bounding box center [360, 26] width 12 height 5
click at [352, 46] on div "All 1265" at bounding box center [371, 45] width 58 height 8
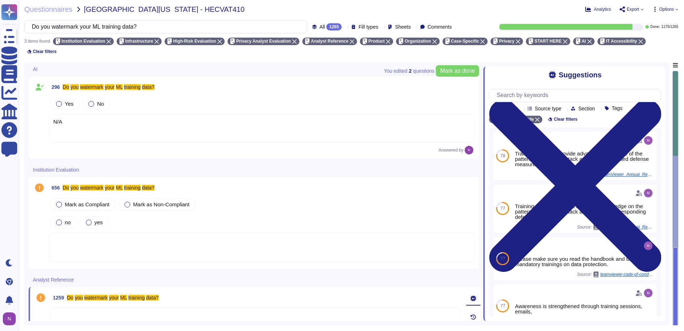
click at [73, 114] on div "N/A" at bounding box center [262, 128] width 426 height 29
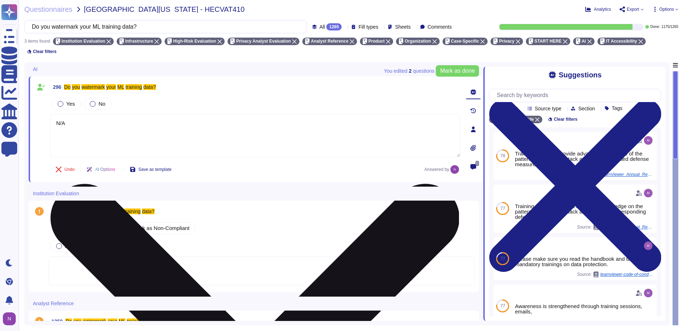
type textarea "N/A"
drag, startPoint x: 72, startPoint y: 111, endPoint x: 55, endPoint y: 113, distance: 17.3
click at [55, 114] on textarea "N/A" at bounding box center [255, 135] width 410 height 43
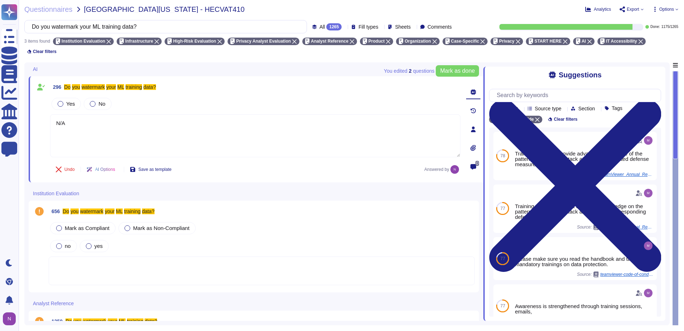
click at [77, 258] on div at bounding box center [262, 270] width 426 height 29
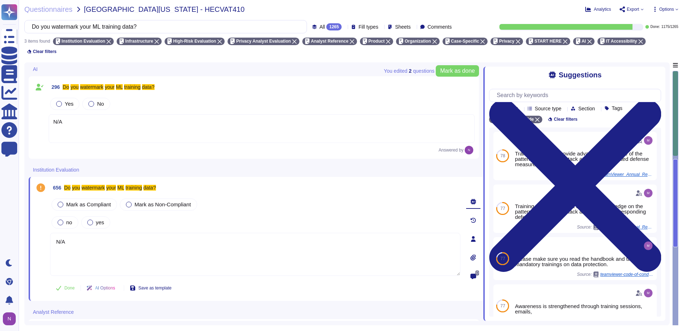
type textarea "N/A"
click at [67, 119] on div "N/A" at bounding box center [262, 128] width 426 height 29
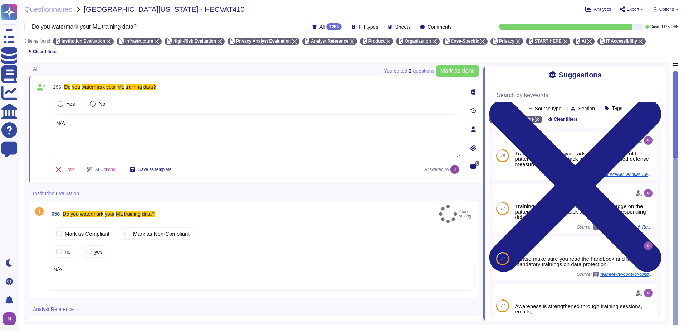
type textarea "N/A"
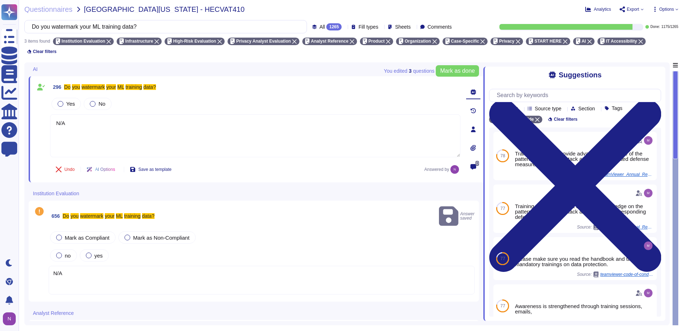
click at [78, 265] on div "N/A" at bounding box center [262, 279] width 426 height 29
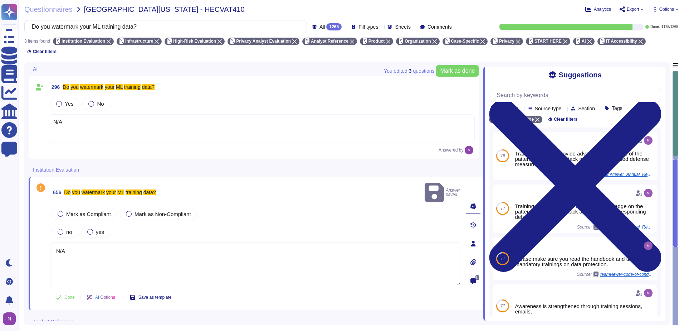
type textarea "N/A"
click at [69, 295] on span "Done" at bounding box center [69, 297] width 10 height 4
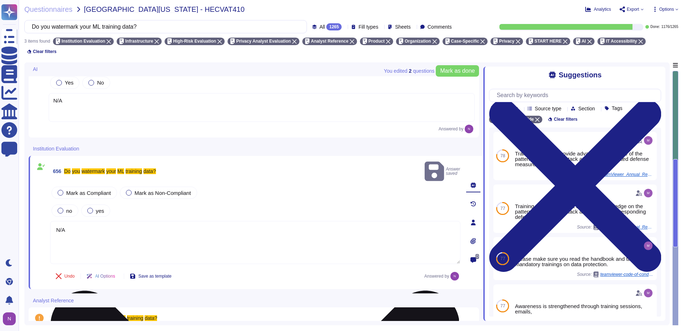
scroll to position [44, 0]
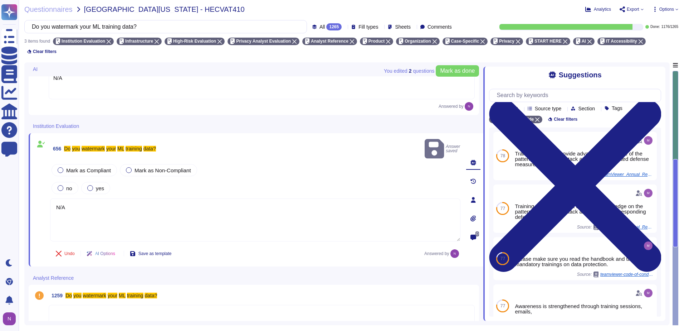
click at [79, 304] on div at bounding box center [262, 318] width 426 height 29
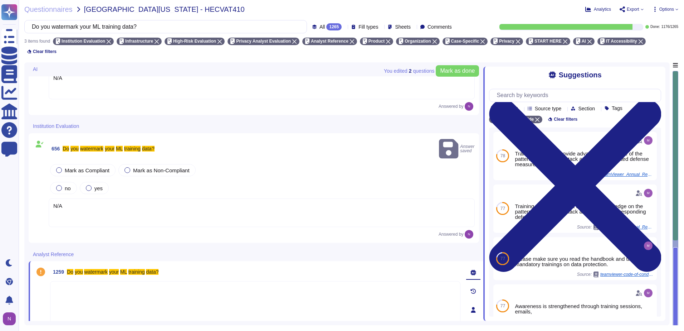
click at [87, 281] on textarea at bounding box center [255, 302] width 410 height 43
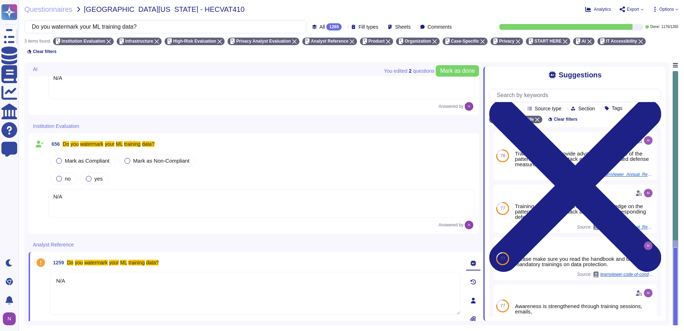
scroll to position [62, 0]
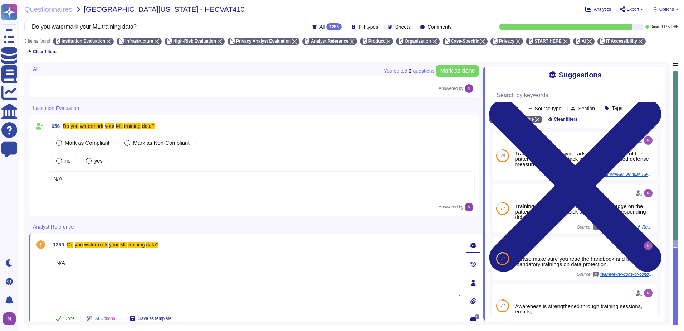
type textarea "N/A"
click at [68, 316] on span "Done" at bounding box center [69, 318] width 10 height 4
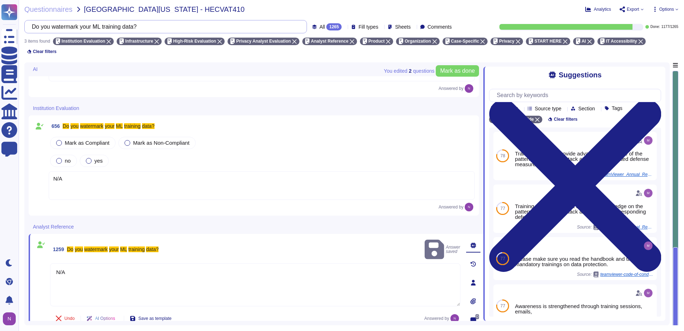
click at [202, 23] on input "Do you watermark your ML training data?" at bounding box center [163, 26] width 271 height 13
click at [201, 23] on input "Do you watermark your ML training data?" at bounding box center [163, 26] width 271 height 13
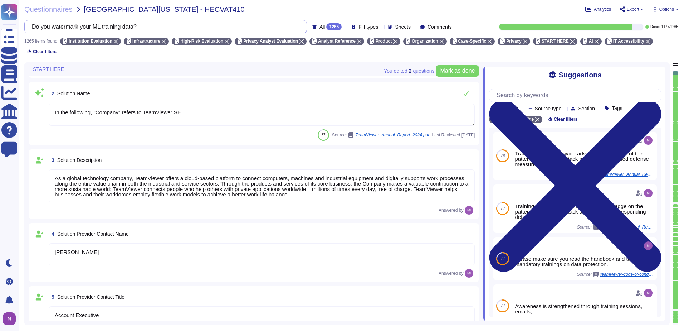
type textarea "[EMAIL_ADDRESS][DOMAIN_NAME]"
type textarea "1 727 647 3589"
type textarea "TeamViewer US. Inc. * [STREET_ADDRESS]"
type textarea "In the following, "Company" refers to TeamViewer SE."
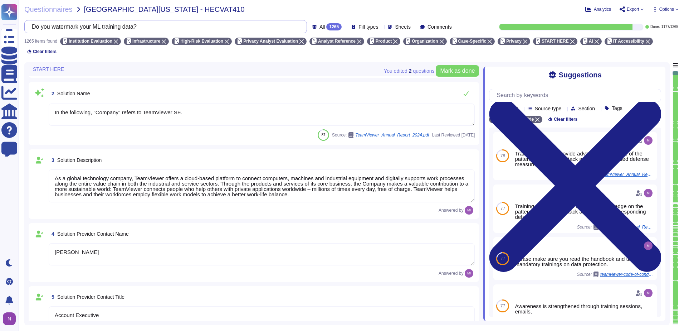
type textarea "As a global technology company, TeamViewer offers a cloud-based platform to con…"
type textarea "[PERSON_NAME]"
type textarea "Account Executive"
click at [324, 21] on div "All 1265 Fill types Sheets Comments" at bounding box center [239, 26] width 430 height 13
click at [326, 25] on div "1265" at bounding box center [333, 26] width 15 height 7
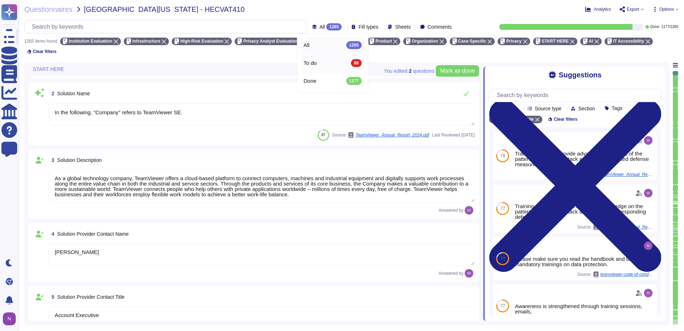
click at [319, 60] on div "To do 88" at bounding box center [333, 63] width 58 height 8
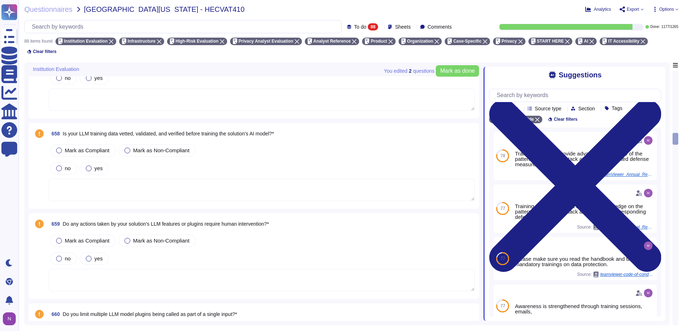
scroll to position [1779, 0]
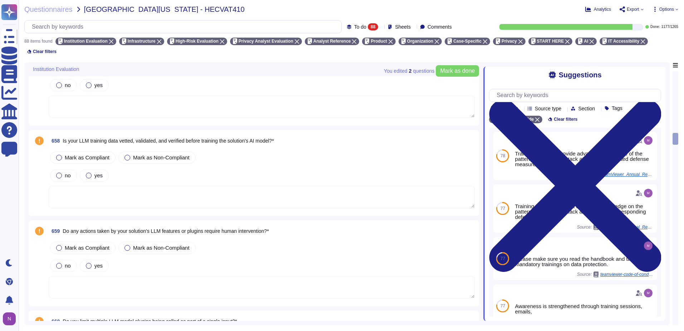
click at [143, 228] on span "Do any actions taken by your solution's LLM features or plugins require human i…" at bounding box center [166, 231] width 206 height 6
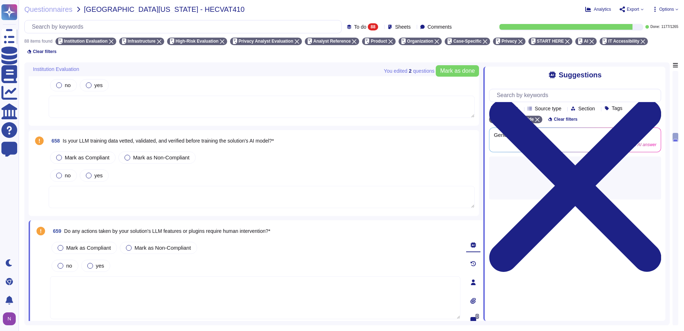
click at [138, 228] on span "Do any actions taken by your solution's LLM features or plugins require human i…" at bounding box center [167, 231] width 206 height 6
copy span "Do any actions taken by your solution's LLM features or plugins require human i…"
click at [134, 28] on input "text" at bounding box center [184, 26] width 313 height 13
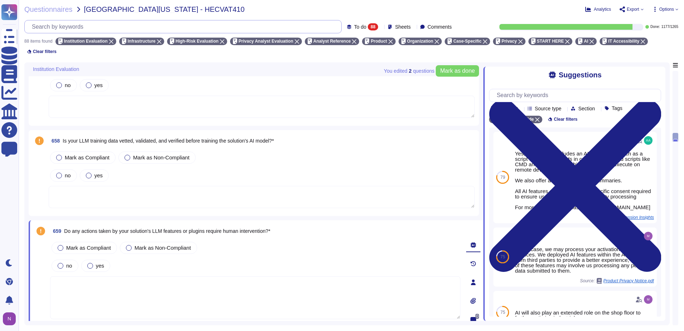
paste input "Do any actions taken by your solution's LLM features or plugins require human i…"
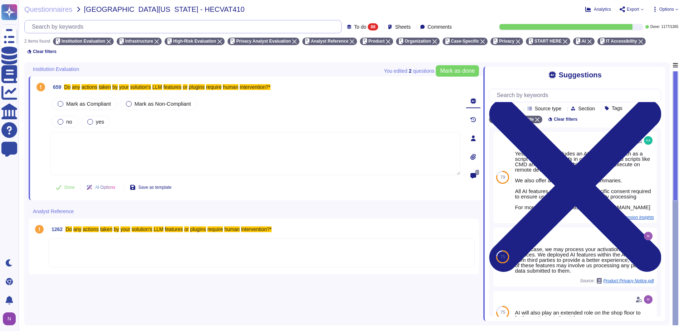
scroll to position [0, 0]
type input "Do any actions taken by your solution's LLM features or plugins require human i…"
click at [121, 241] on div at bounding box center [262, 252] width 426 height 29
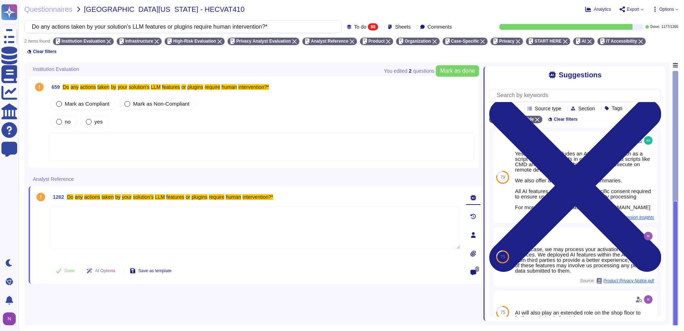
click at [354, 26] on span "To do" at bounding box center [360, 26] width 12 height 5
click at [344, 46] on span "All" at bounding box center [345, 45] width 6 height 6
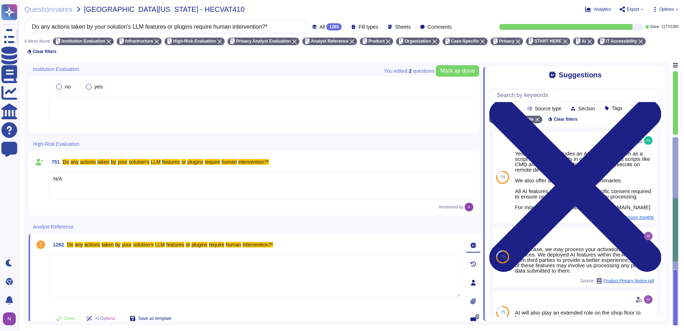
click at [103, 178] on div "N/A" at bounding box center [262, 185] width 426 height 29
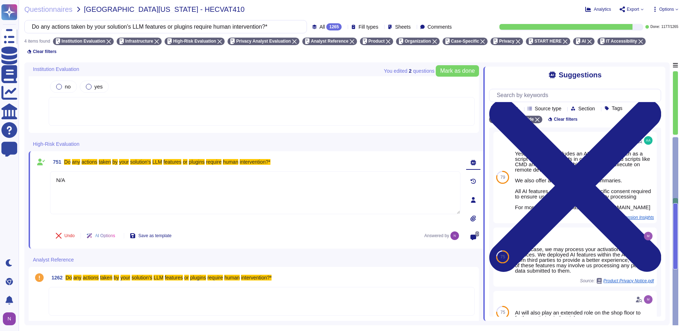
type textarea "N/A"
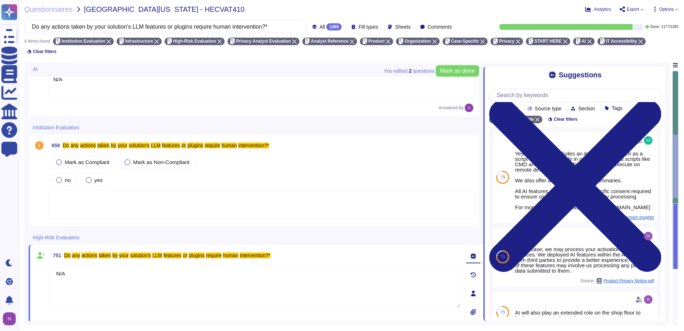
scroll to position [123, 0]
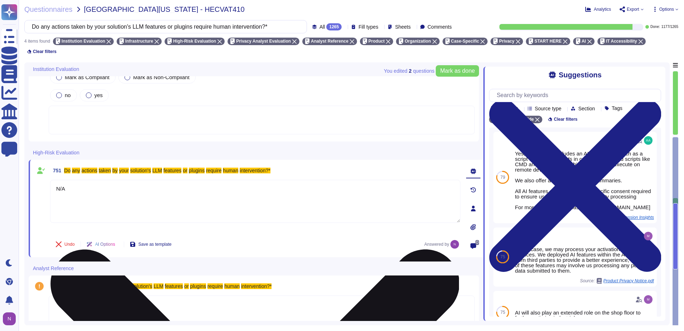
drag, startPoint x: 79, startPoint y: 183, endPoint x: 57, endPoint y: 182, distance: 22.2
click at [57, 182] on textarea "N/A" at bounding box center [255, 201] width 410 height 43
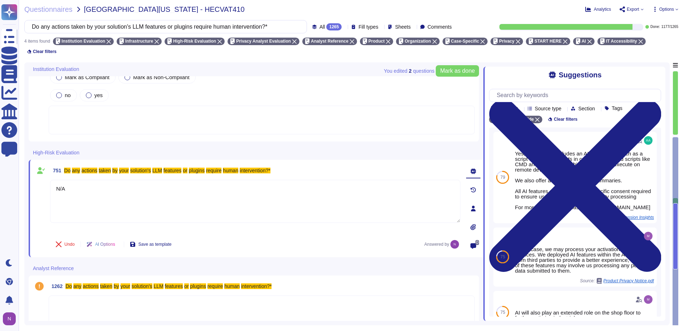
click at [75, 106] on div at bounding box center [262, 120] width 426 height 29
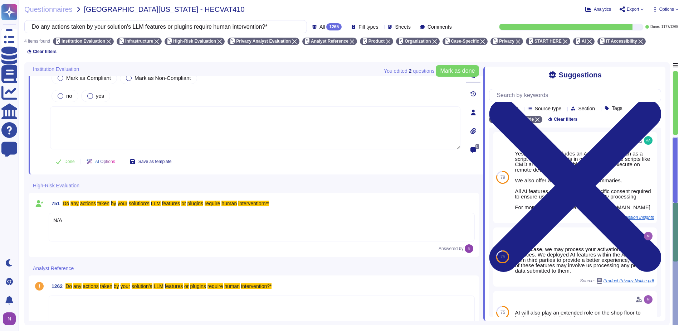
click at [78, 106] on textarea at bounding box center [255, 127] width 410 height 43
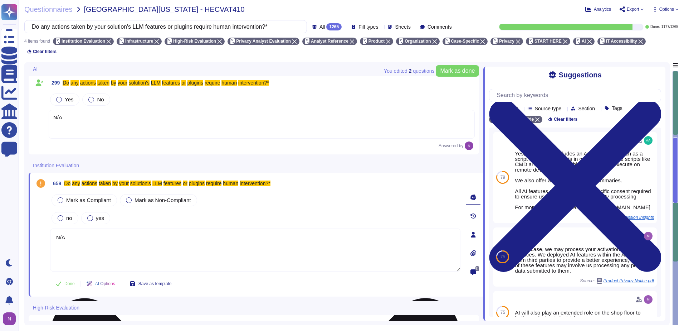
scroll to position [0, 0]
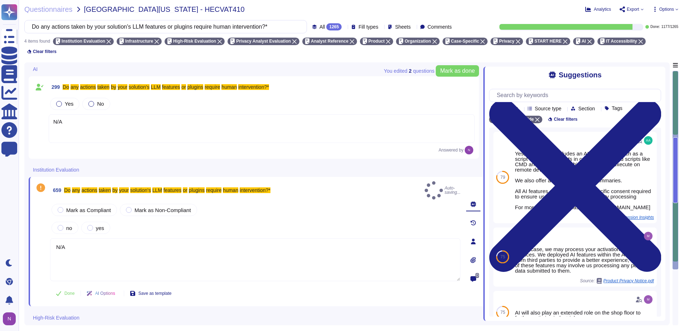
type textarea "N/A"
click at [90, 114] on div "N/A" at bounding box center [262, 128] width 426 height 29
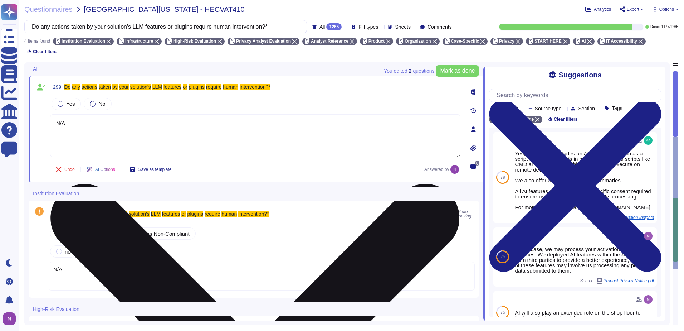
type textarea "N/A"
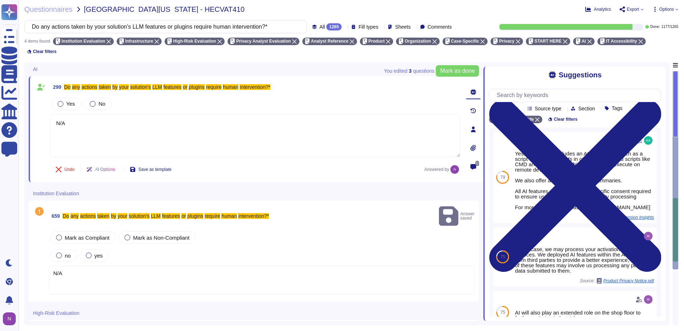
click at [80, 265] on div "N/A" at bounding box center [262, 279] width 426 height 29
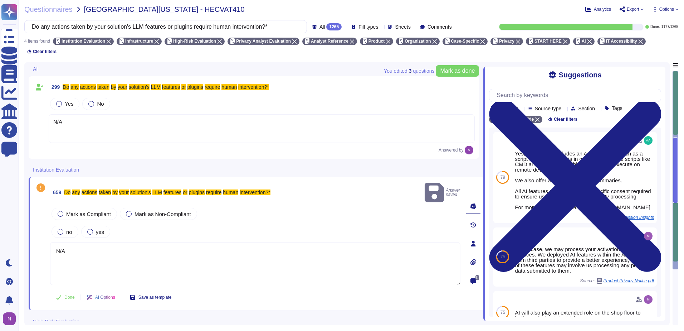
type textarea "N/A"
click at [65, 295] on span "Done" at bounding box center [69, 297] width 10 height 4
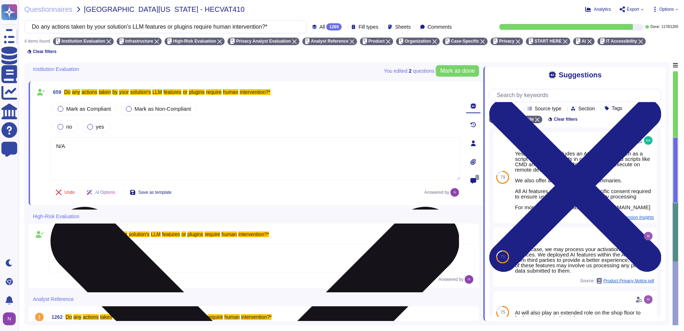
scroll to position [122, 0]
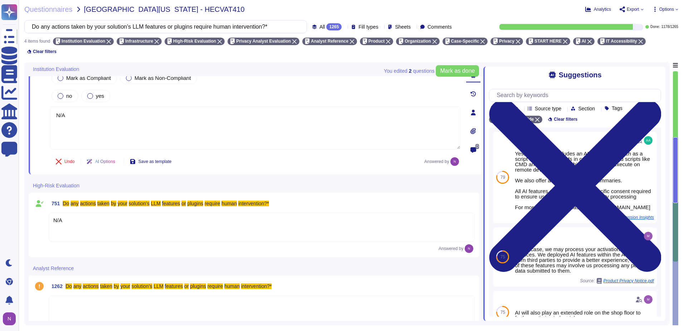
click at [73, 295] on div at bounding box center [262, 309] width 426 height 29
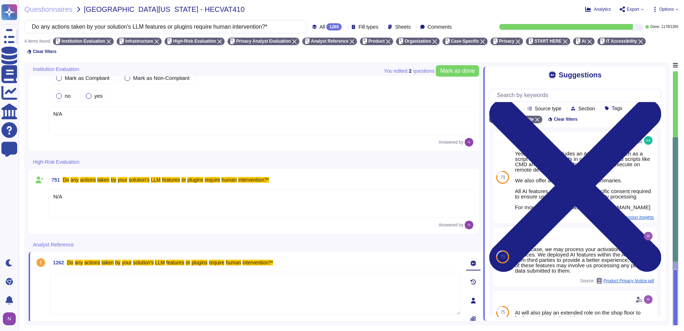
click at [89, 282] on textarea at bounding box center [255, 292] width 410 height 43
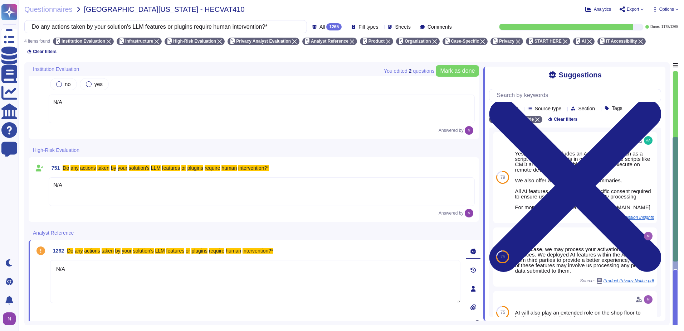
scroll to position [140, 0]
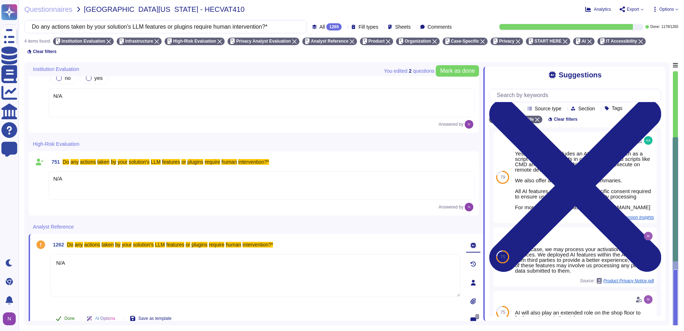
type textarea "N/A"
click at [69, 316] on span "Done" at bounding box center [69, 318] width 10 height 4
click at [193, 28] on input "Do any actions taken by your solution's LLM features or plugins require human i…" at bounding box center [163, 26] width 271 height 13
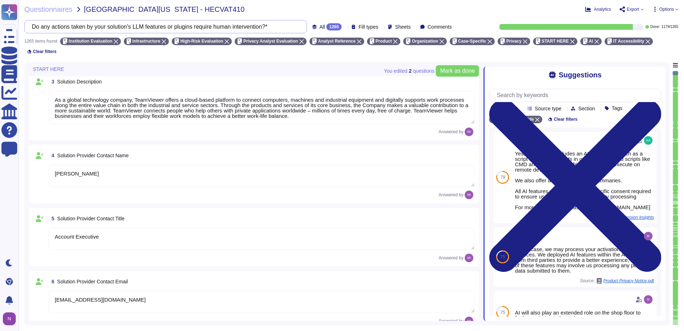
type textarea "In the following, "Company" refers to TeamViewer SE."
type textarea "TeamViewer US. Inc. * [STREET_ADDRESS]"
type textarea "TeamViewer Group has offices located around the globe."
type textarea "There is a dedicated PSIRT and CSIRT team to ensure coverage of all areas of th…"
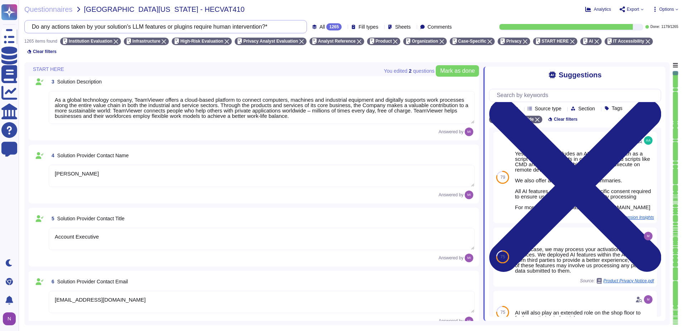
type textarea "As a global technology company, TeamViewer offers a cloud-based platform to con…"
type textarea "[PERSON_NAME]"
type textarea "Account Executive"
type textarea "[EMAIL_ADDRESS][DOMAIN_NAME]"
type textarea "1 727 647 3589"
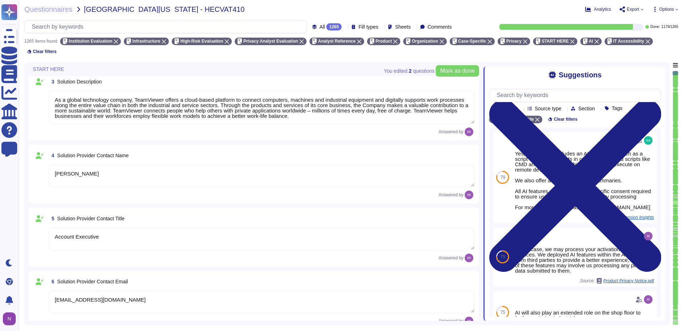
click at [326, 26] on div "1265" at bounding box center [333, 26] width 15 height 7
click at [314, 63] on span "To do" at bounding box center [310, 63] width 13 height 6
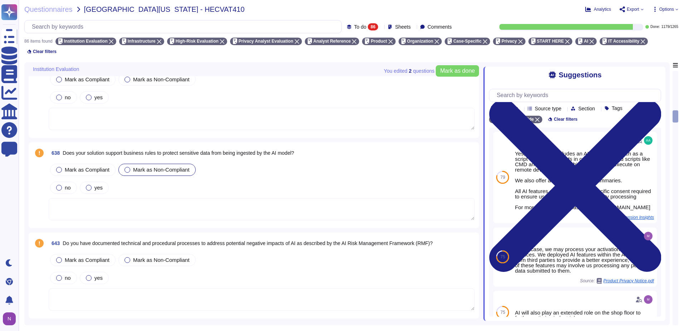
scroll to position [1177, 0]
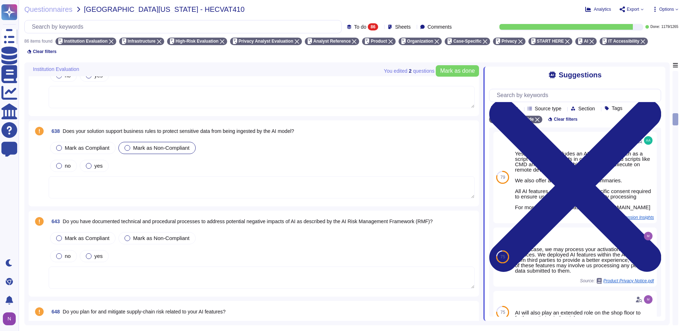
click at [184, 178] on textarea at bounding box center [262, 187] width 426 height 22
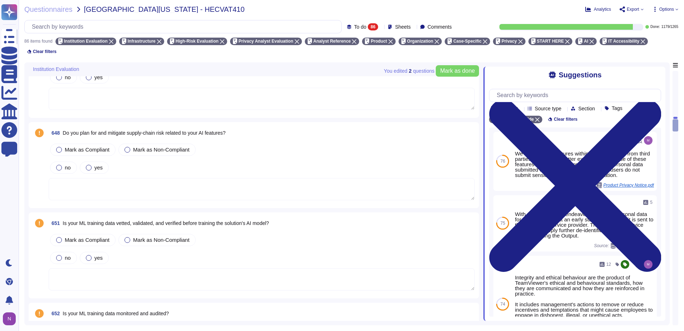
scroll to position [1392, 0]
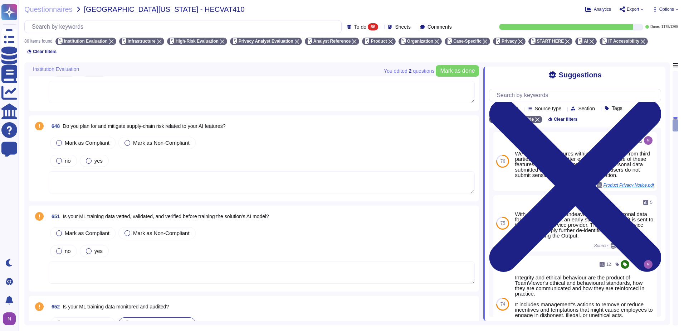
click at [401, 26] on span "Sheets" at bounding box center [403, 26] width 16 height 5
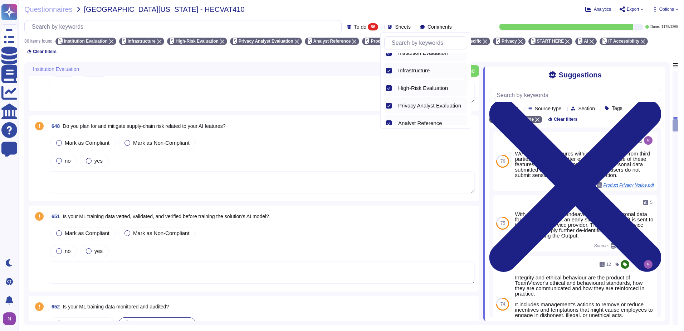
scroll to position [0, 0]
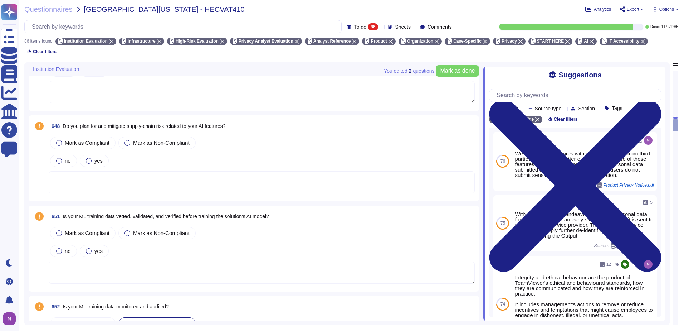
click at [410, 8] on div "Questionnaires [GEOGRAPHIC_DATA][US_STATE] - HECVAT410" at bounding box center [241, 9] width 434 height 7
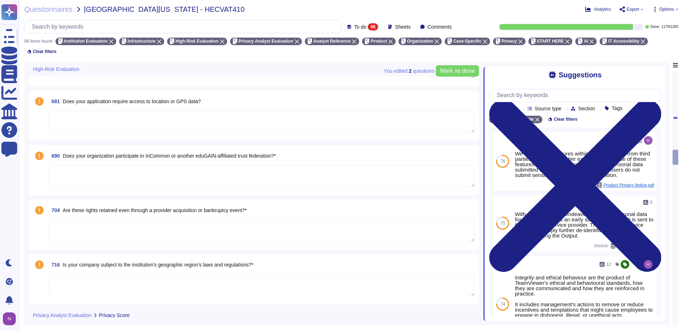
scroll to position [2286, 0]
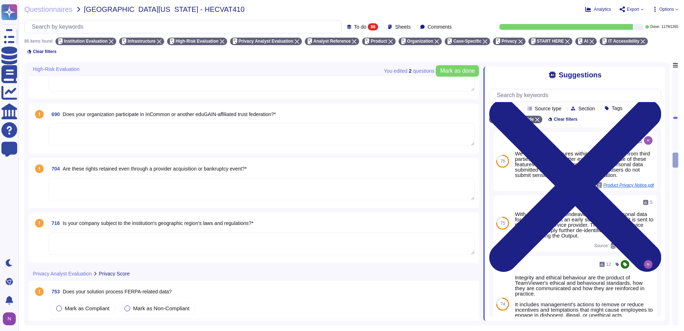
click at [224, 182] on textarea at bounding box center [262, 189] width 426 height 22
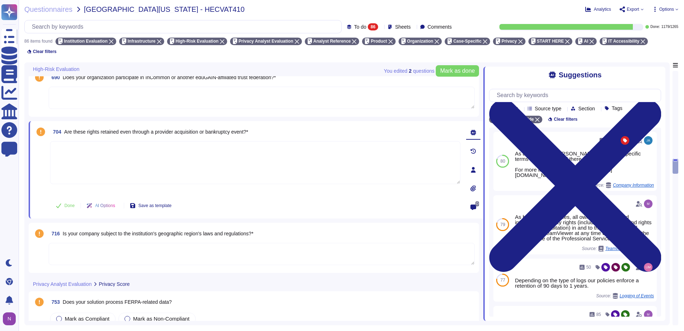
scroll to position [2409, 0]
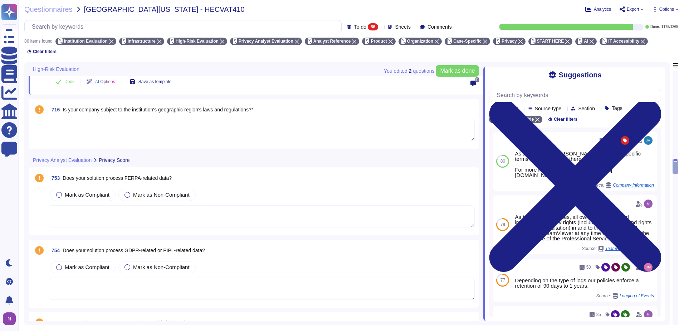
click at [128, 207] on textarea at bounding box center [262, 216] width 426 height 22
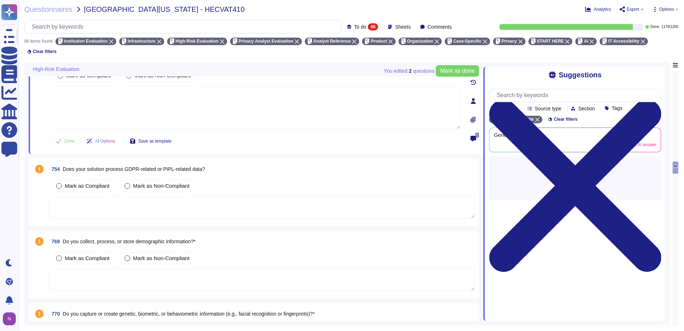
scroll to position [2516, 0]
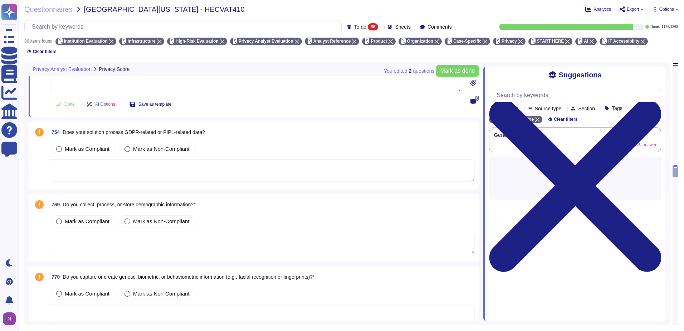
click at [134, 236] on textarea at bounding box center [262, 242] width 426 height 22
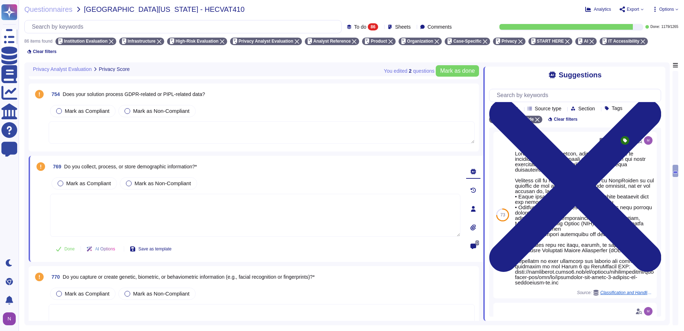
click at [181, 163] on span "Do you collect, process, or store demographic information?*" at bounding box center [130, 166] width 133 height 6
copy span "Do you collect, process, or store demographic information?*"
click at [201, 25] on input "text" at bounding box center [184, 26] width 313 height 13
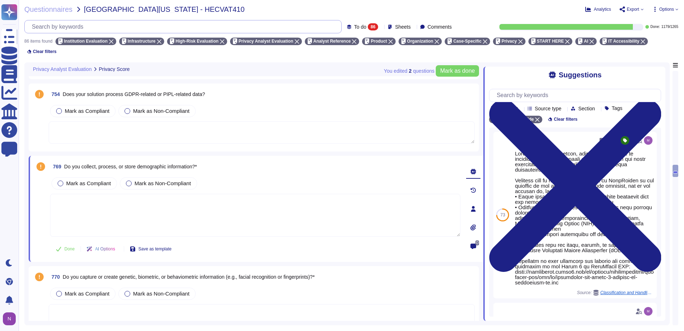
paste input "Do you collect, process, or store demographic information?*"
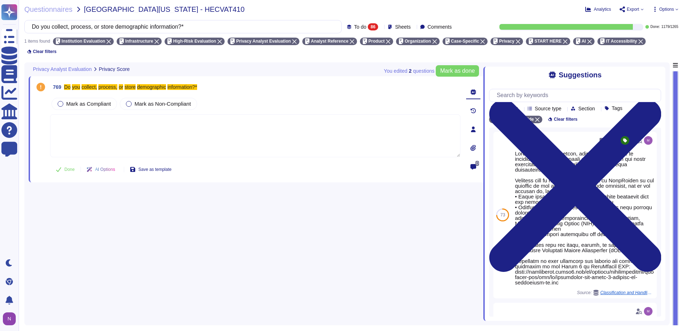
type input "Do you collect, process, or store demographic information?*"
click at [354, 30] on span "To do 86" at bounding box center [366, 26] width 24 height 7
click at [356, 66] on div "To do 86" at bounding box center [371, 63] width 58 height 8
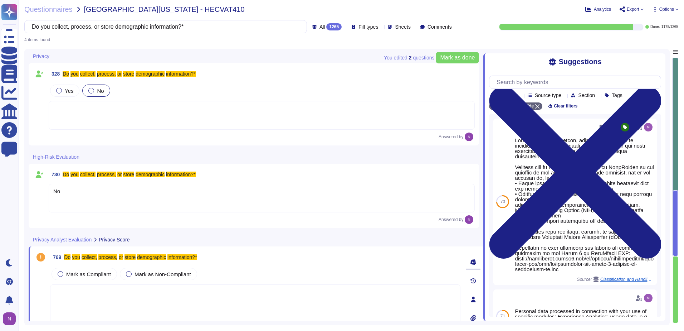
click at [90, 111] on div at bounding box center [262, 115] width 426 height 29
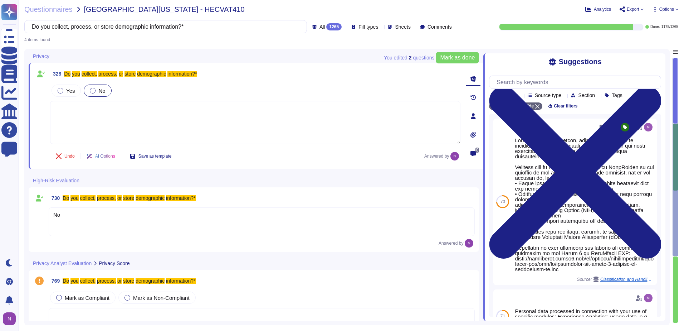
click at [79, 220] on div "No" at bounding box center [262, 221] width 426 height 29
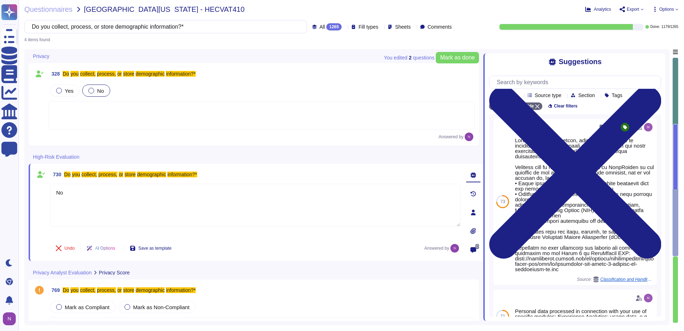
type textarea "No"
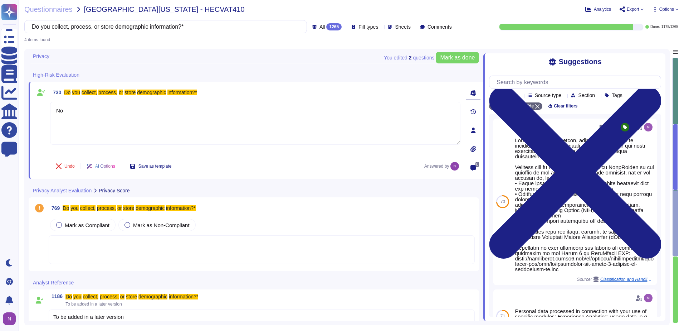
scroll to position [102, 0]
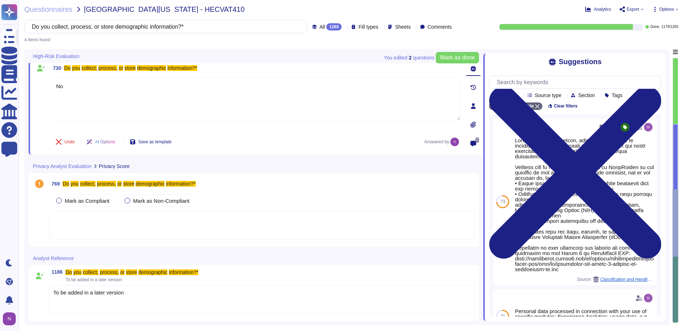
click at [102, 219] on div at bounding box center [262, 225] width 426 height 29
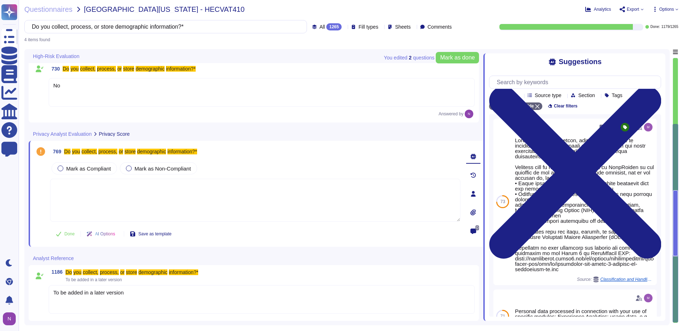
scroll to position [101, 0]
type textarea "No"
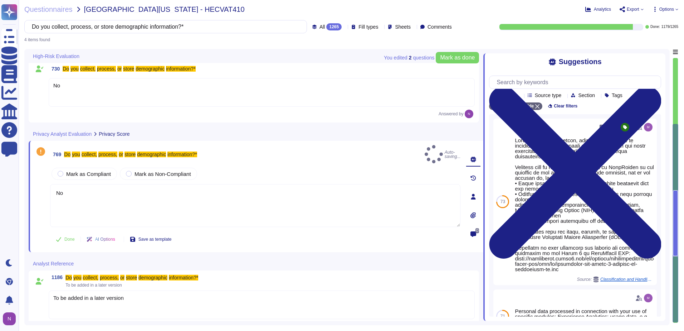
click at [135, 292] on div "To be added in a later version" at bounding box center [262, 304] width 426 height 29
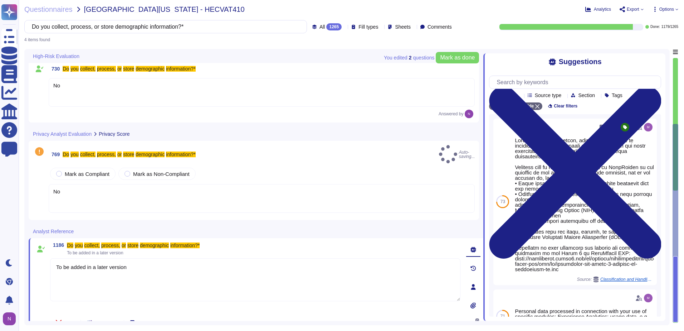
type textarea "To be added in a later version"
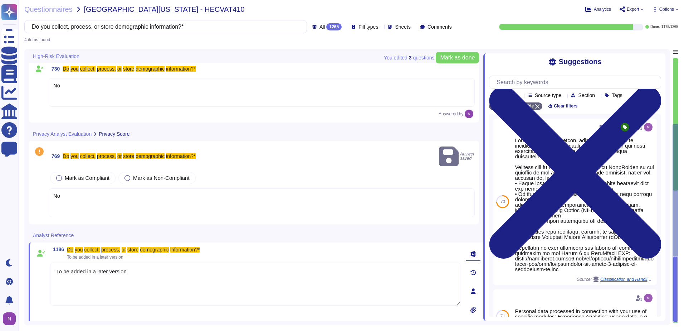
click at [90, 188] on div "No" at bounding box center [262, 202] width 426 height 29
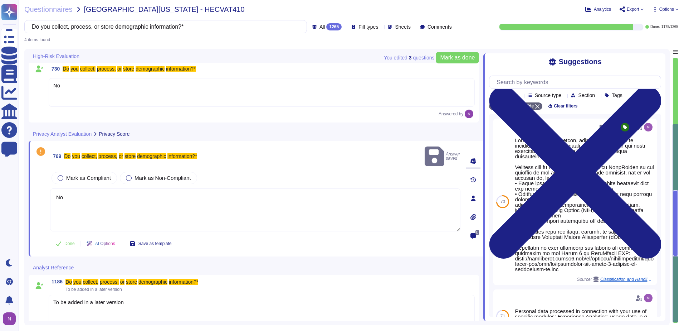
type textarea "No"
click at [66, 236] on button "Done" at bounding box center [65, 243] width 30 height 14
click at [77, 301] on div "To be added in a later version" at bounding box center [262, 308] width 426 height 29
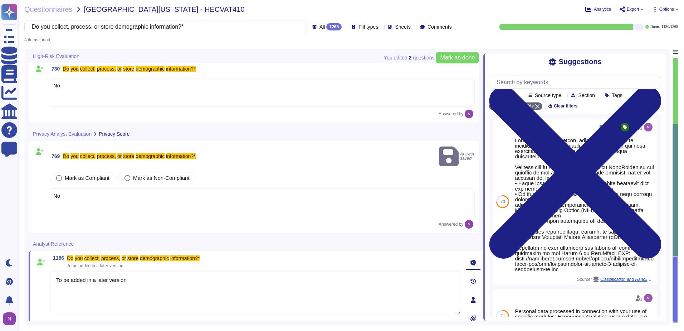
type textarea "To be added in a later version"
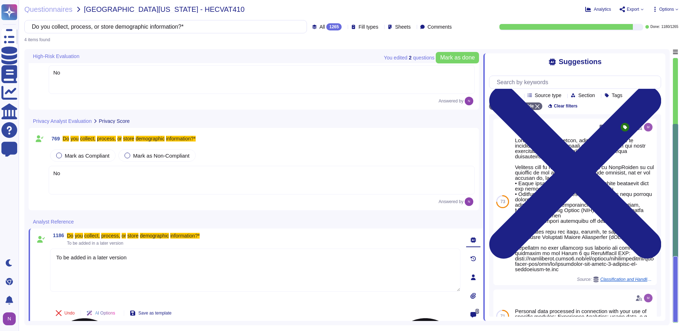
scroll to position [119, 0]
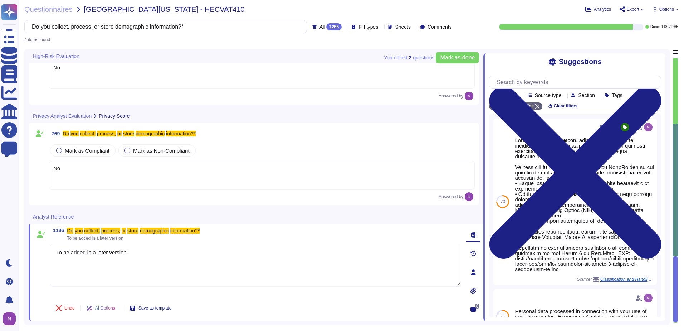
click at [88, 74] on div "No" at bounding box center [262, 74] width 426 height 29
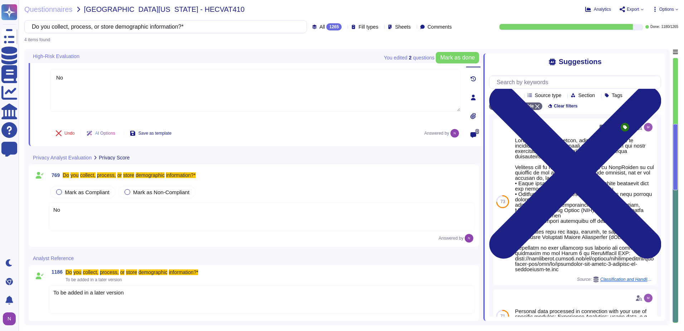
type textarea "No"
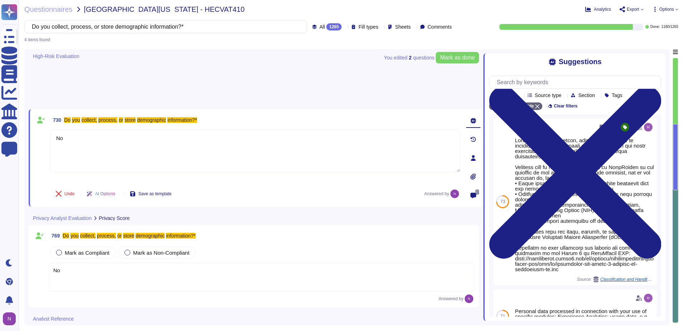
scroll to position [0, 0]
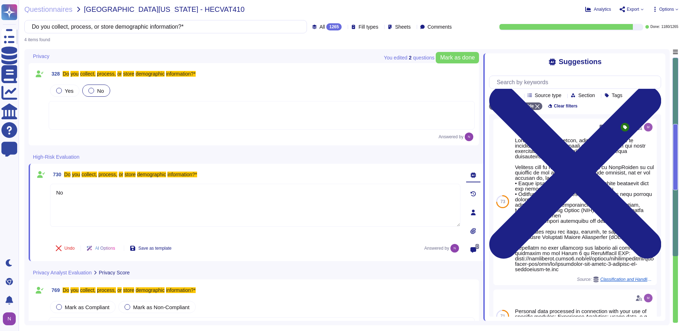
click at [108, 107] on div at bounding box center [262, 115] width 426 height 29
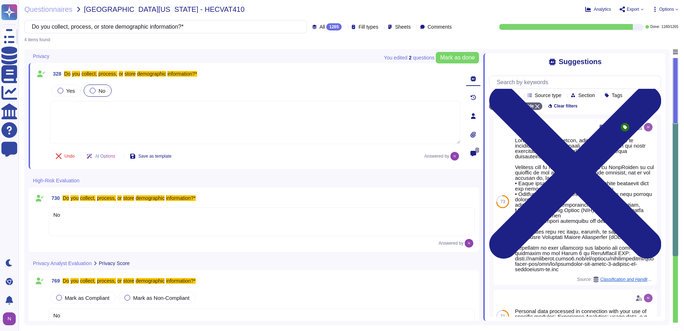
click at [344, 27] on icon at bounding box center [344, 27] width 0 height 0
click at [316, 62] on span "To do" at bounding box center [310, 63] width 13 height 6
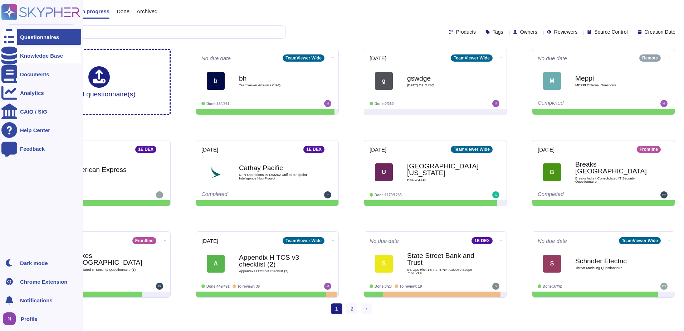
click at [34, 51] on div "Knowledge Base" at bounding box center [41, 56] width 80 height 16
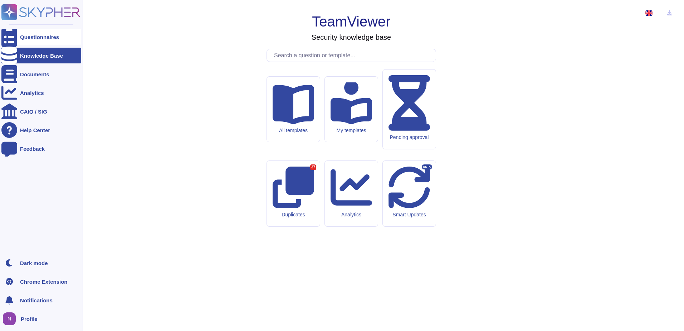
click at [33, 34] on div "Questionnaires" at bounding box center [39, 36] width 39 height 5
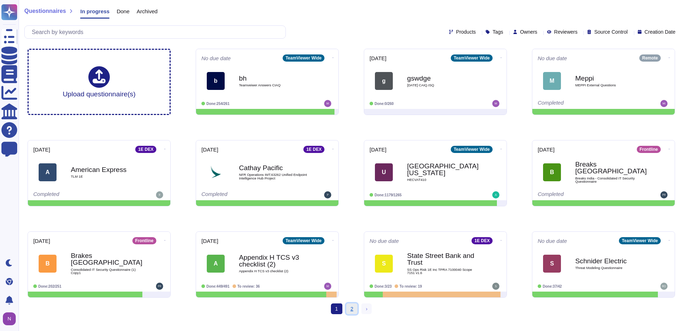
click at [351, 309] on link "2" at bounding box center [351, 308] width 11 height 11
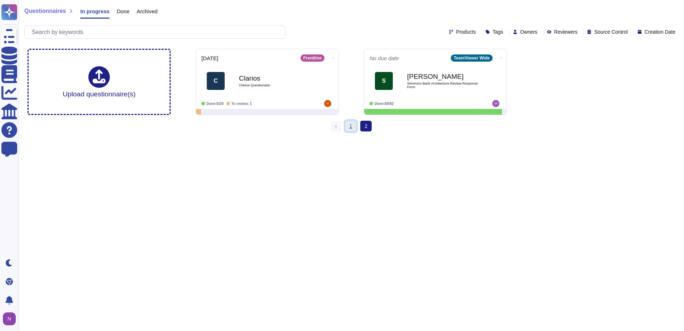
click at [350, 127] on link "1" at bounding box center [350, 126] width 11 height 11
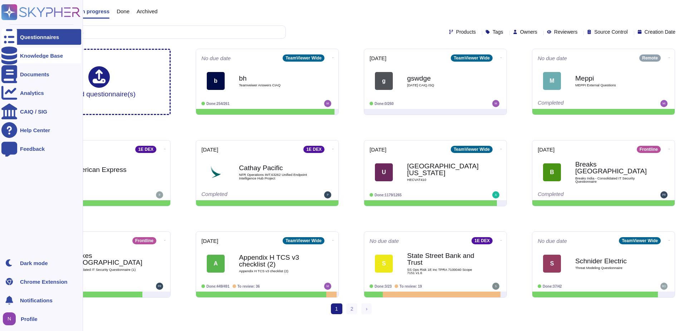
click at [33, 54] on div "Knowledge Base" at bounding box center [41, 55] width 43 height 5
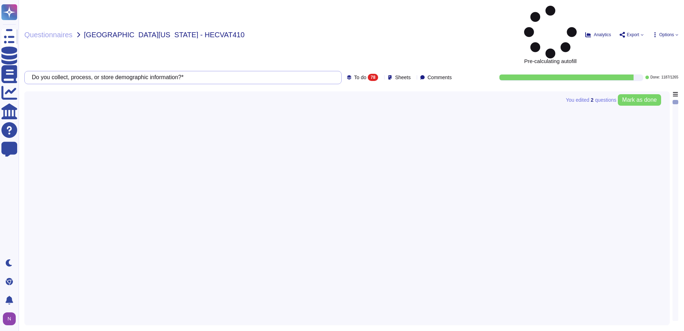
click at [164, 71] on input "Do you collect, process, or store demographic information?*" at bounding box center [181, 77] width 306 height 13
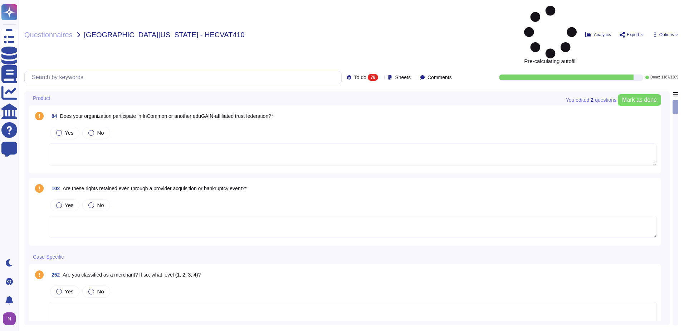
click at [381, 78] on icon at bounding box center [381, 78] width 0 height 0
click at [346, 60] on span "To do" at bounding box center [348, 63] width 13 height 6
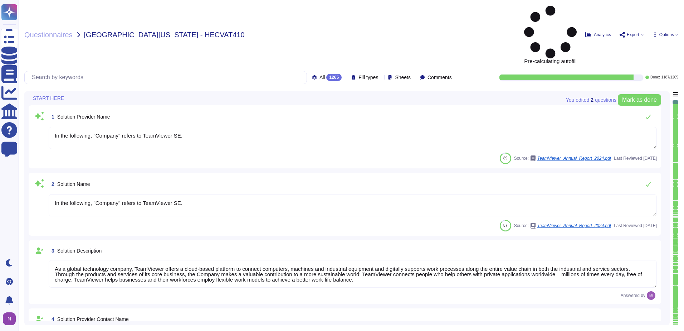
type textarea "In the following, "Company" refers to TeamViewer SE."
type textarea "As a global technology company, TeamViewer offers a cloud-based platform to con…"
type textarea "[PERSON_NAME]"
type textarea "Account Executive"
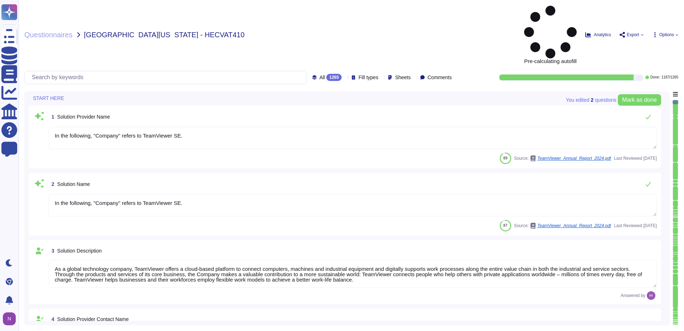
type textarea "[EMAIL_ADDRESS][DOMAIN_NAME]"
type textarea "1 727 647 3589"
click at [277, 7] on div "Questionnaires [GEOGRAPHIC_DATA][US_STATE] - HECVAT410" at bounding box center [241, 35] width 434 height 58
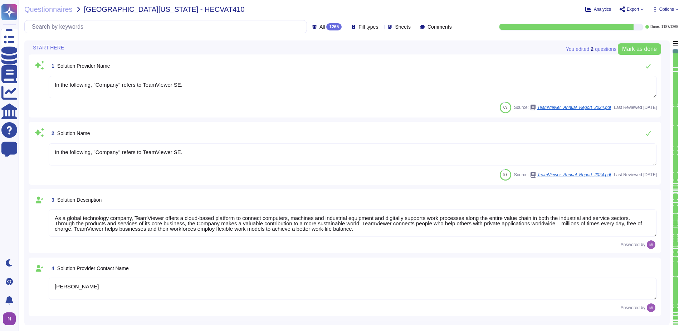
click at [326, 24] on div "1265" at bounding box center [333, 26] width 15 height 7
click at [315, 62] on span "To do" at bounding box center [310, 63] width 13 height 6
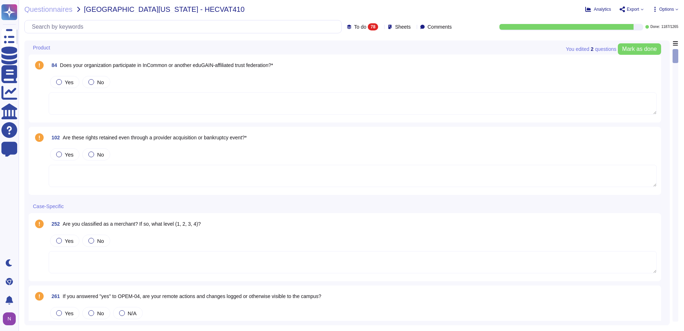
click at [258, 7] on div "Questionnaires [GEOGRAPHIC_DATA][US_STATE] - HECVAT410" at bounding box center [241, 9] width 434 height 7
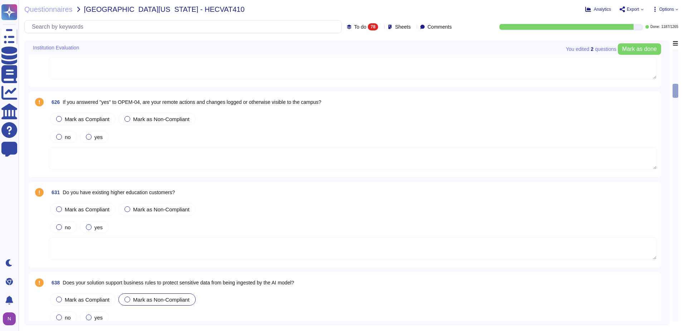
scroll to position [894, 0]
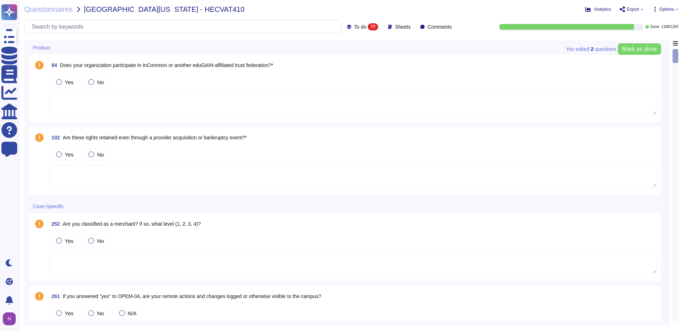
click at [381, 27] on icon at bounding box center [381, 27] width 0 height 0
click at [359, 60] on div "To do 77" at bounding box center [371, 63] width 58 height 8
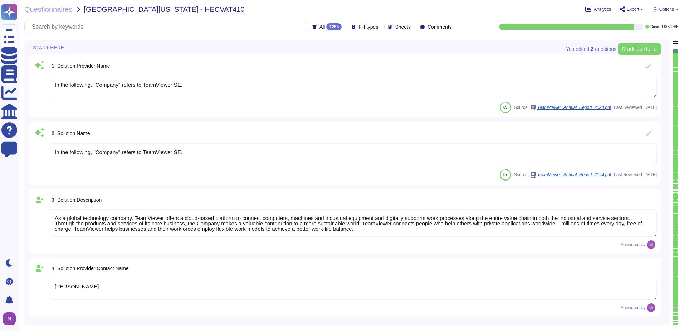
type textarea "In the following, "Company" refers to TeamViewer SE."
type textarea "As a global technology company, TeamViewer offers a cloud-based platform to con…"
type textarea "[PERSON_NAME]"
type textarea "Account Executive"
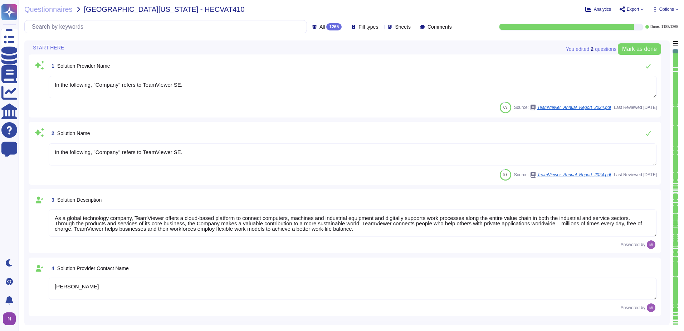
type textarea "[EMAIL_ADDRESS][DOMAIN_NAME]"
type textarea "1 727 647 3589"
type textarea "TeamViewer US. Inc. * [STREET_ADDRESS]"
